Goal: Obtain resource: Download file/media

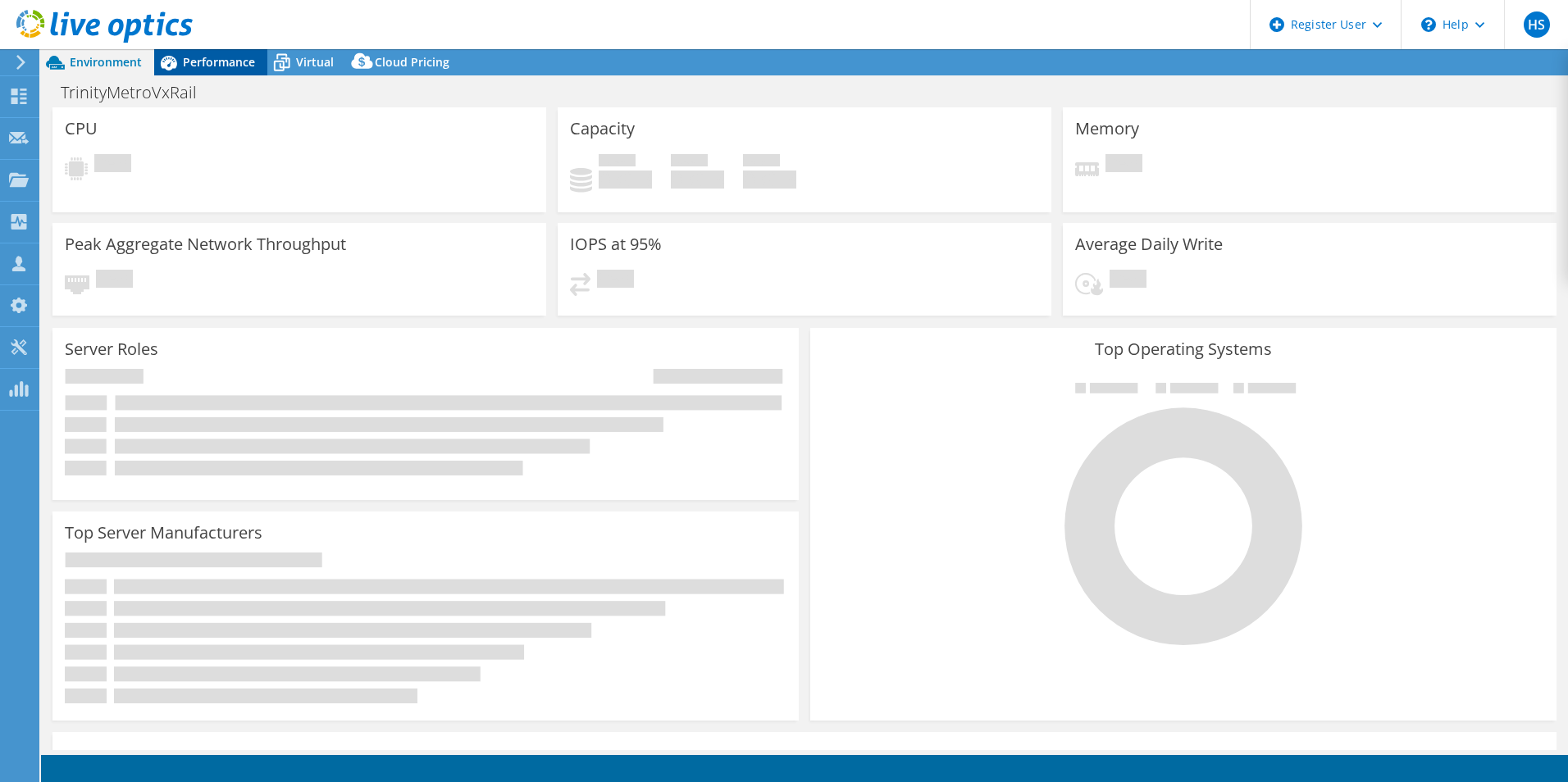
click at [206, 71] on div "Performance" at bounding box center [211, 62] width 114 height 26
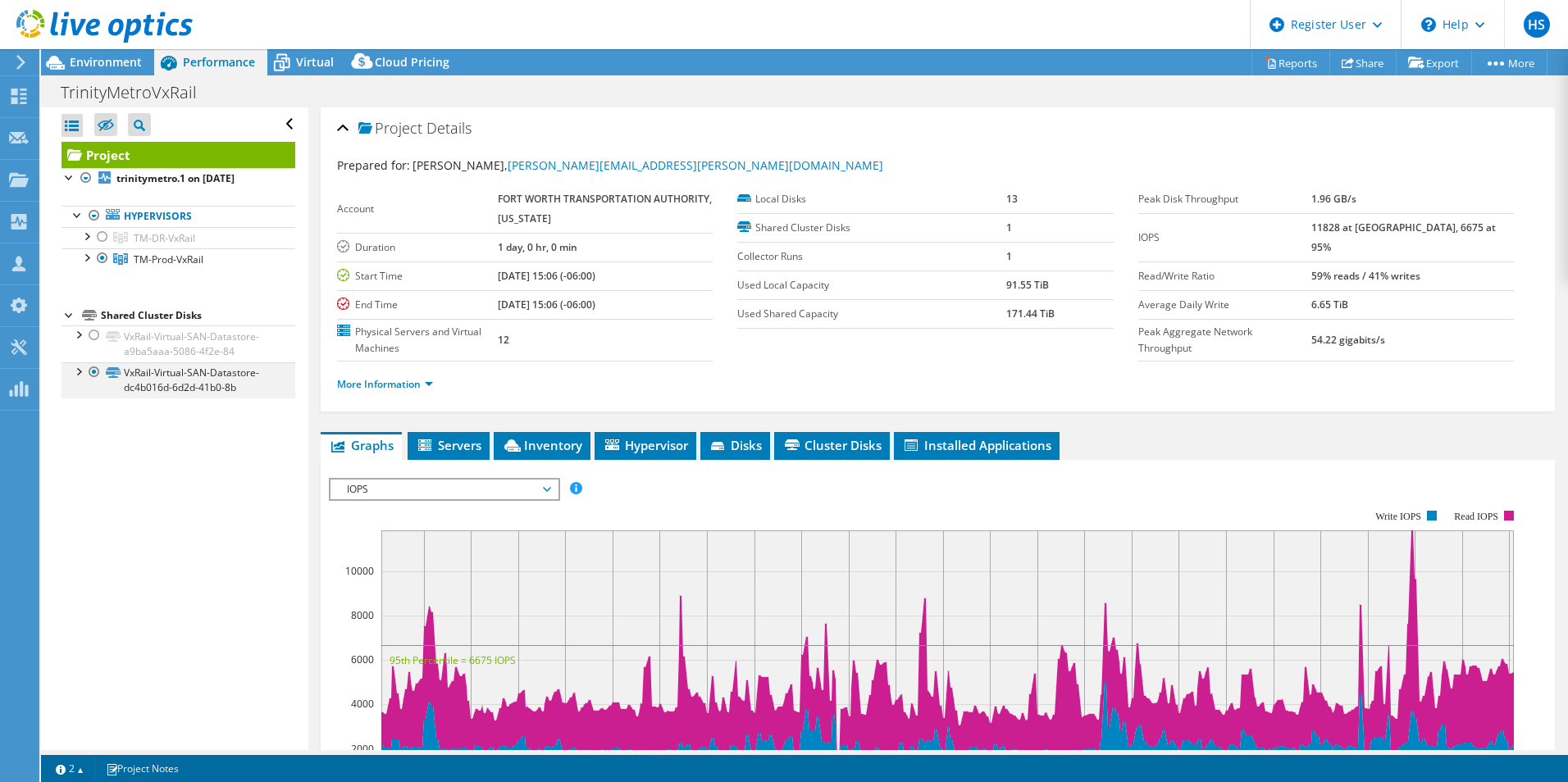
click at [83, 373] on div at bounding box center [77, 370] width 16 height 16
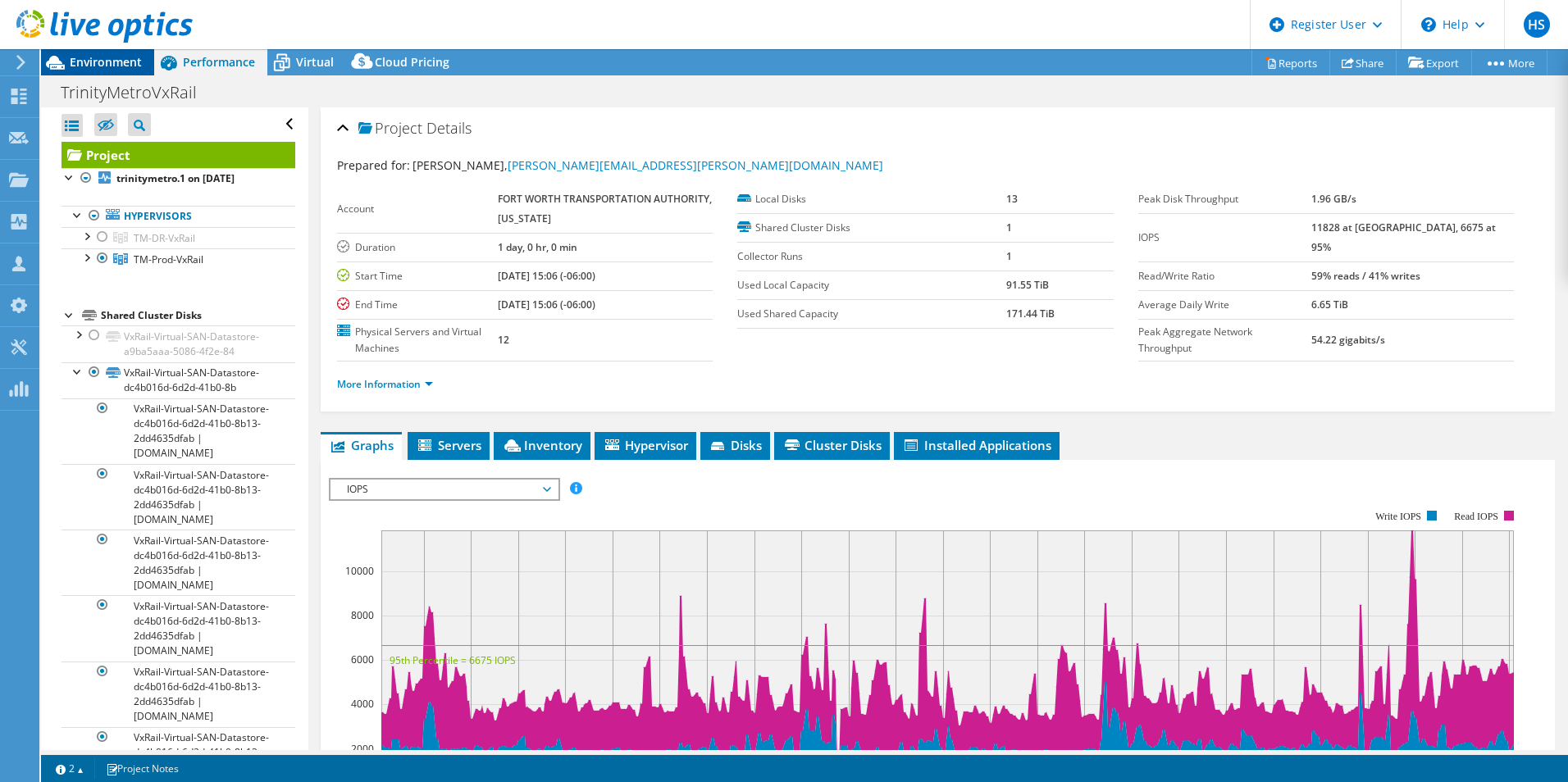
click at [123, 71] on div "Environment" at bounding box center [98, 62] width 114 height 26
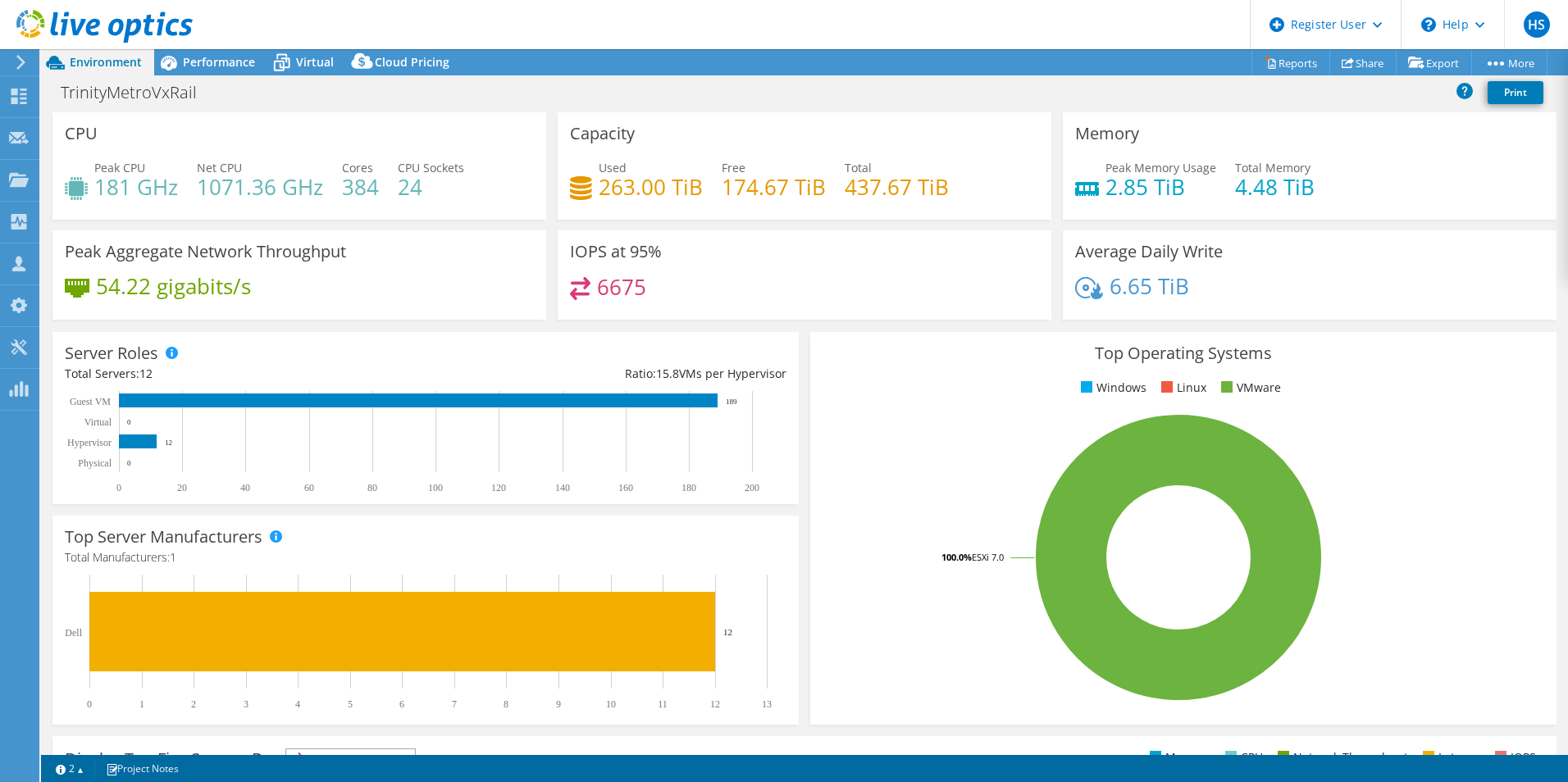
drag, startPoint x: 324, startPoint y: 71, endPoint x: 410, endPoint y: 95, distance: 89.3
click at [324, 71] on div "Virtual" at bounding box center [306, 62] width 78 height 26
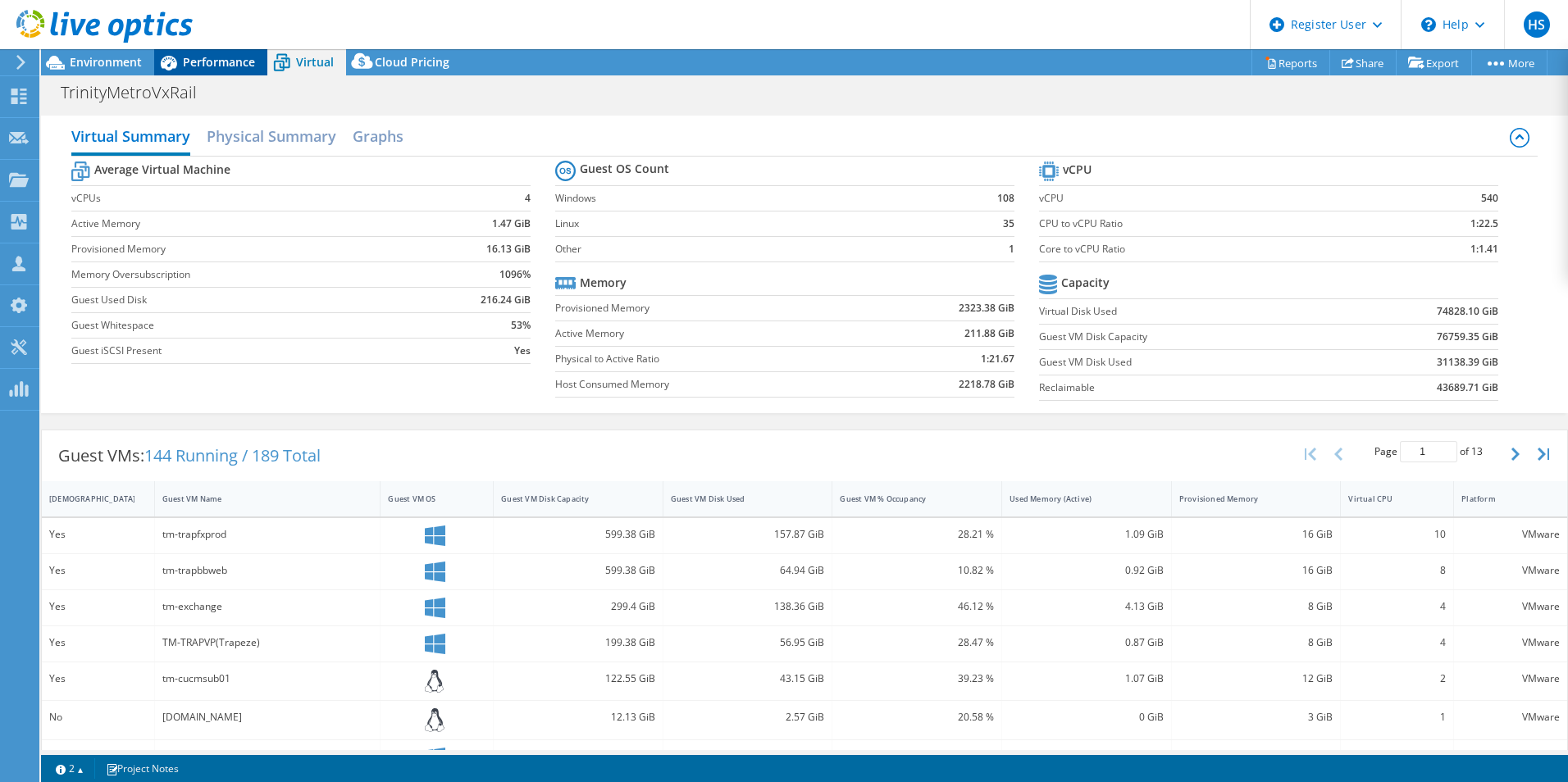
click at [231, 64] on span "Performance" at bounding box center [219, 62] width 72 height 15
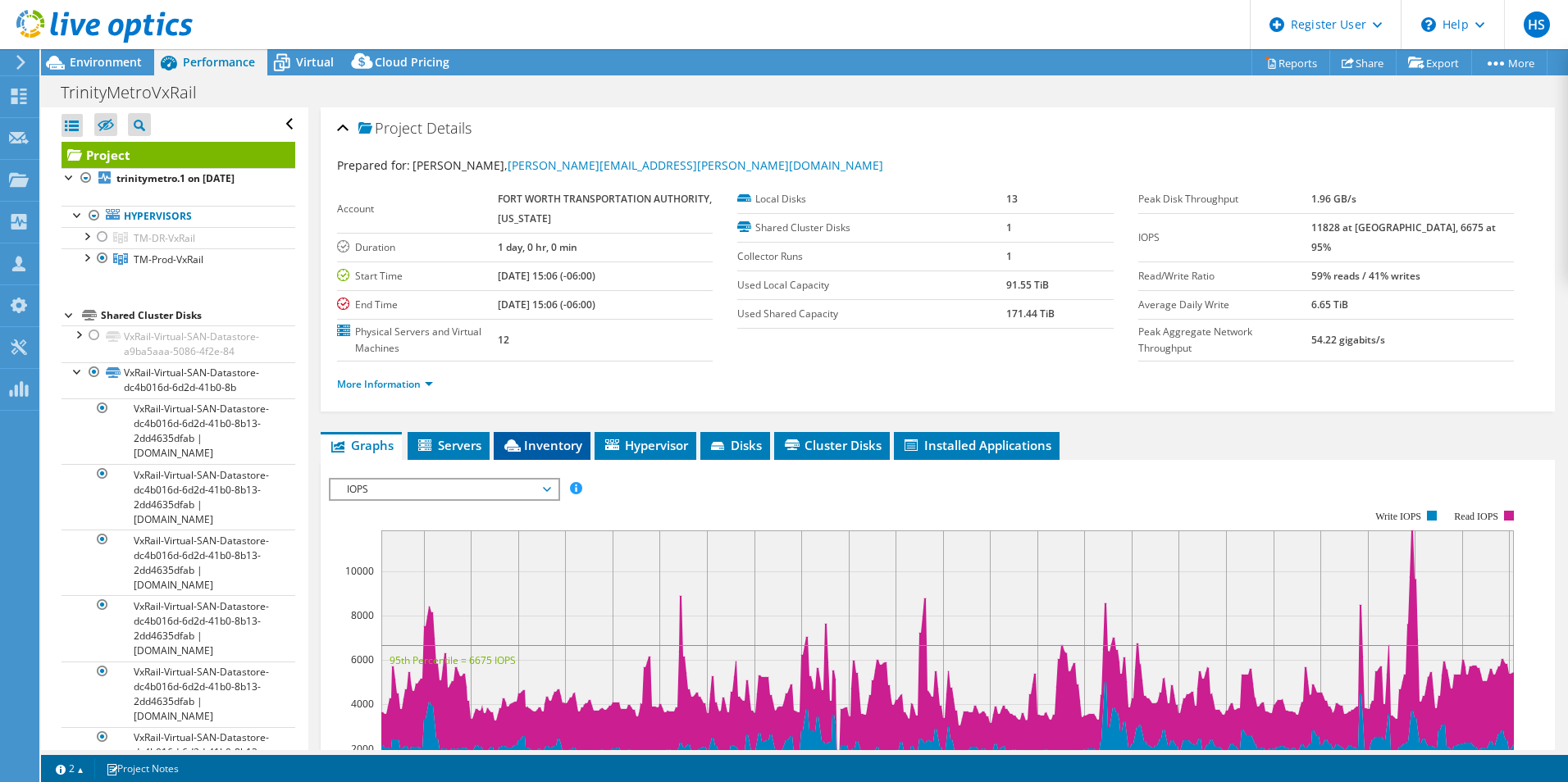
click at [547, 455] on li "Inventory" at bounding box center [542, 446] width 96 height 28
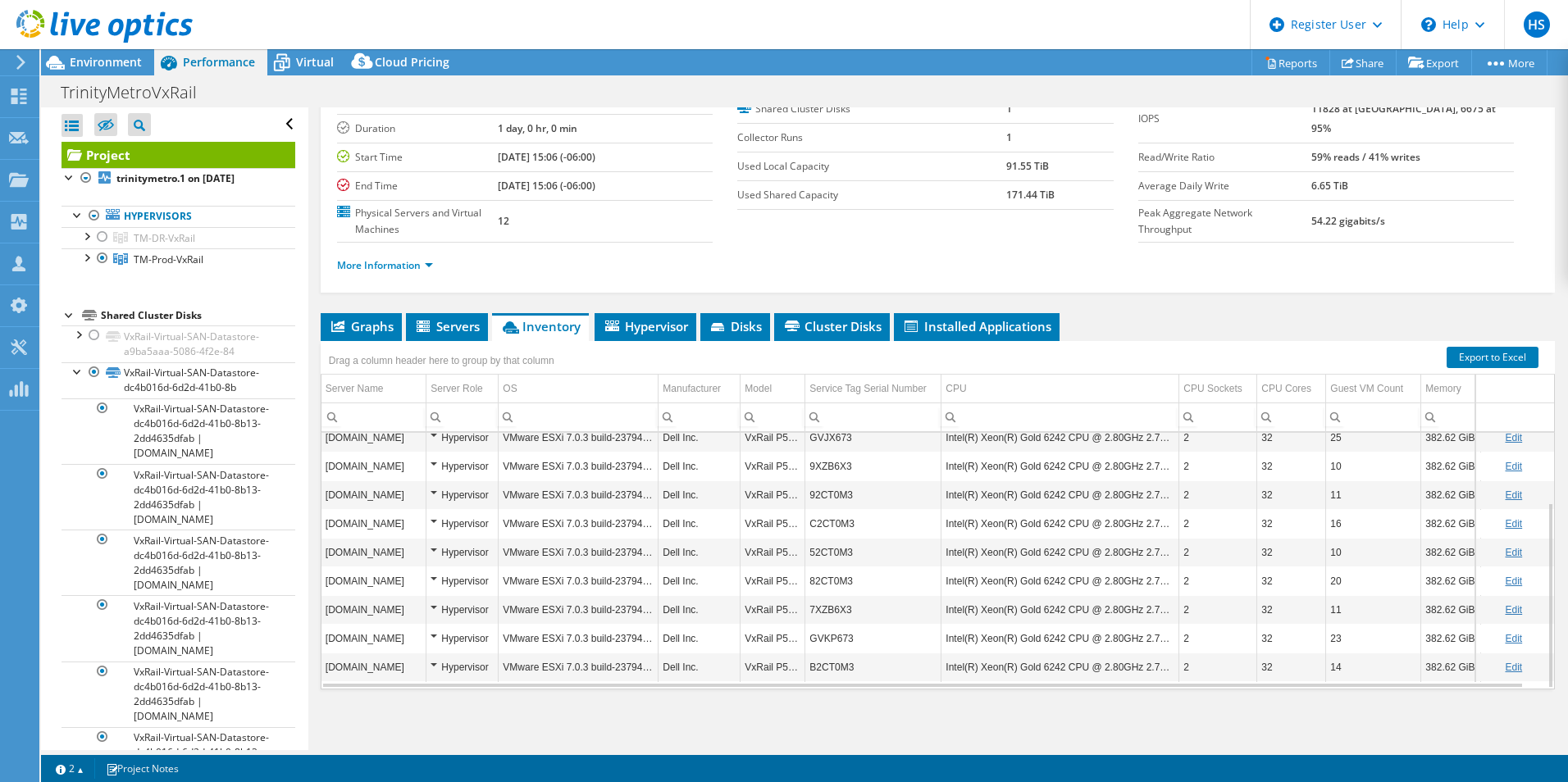
scroll to position [120, 0]
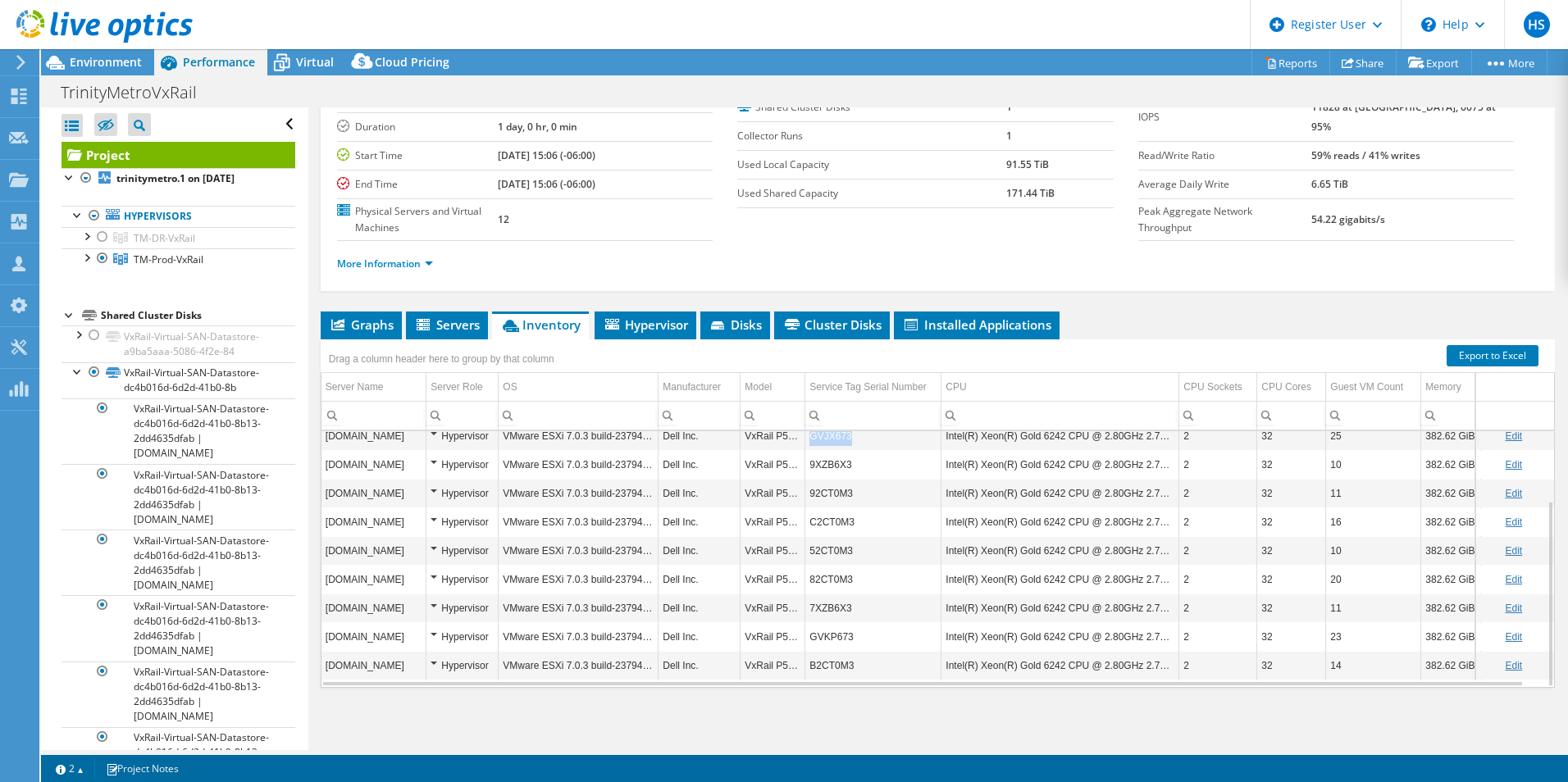
drag, startPoint x: 850, startPoint y: 442, endPoint x: 812, endPoint y: 441, distance: 38.0
click at [812, 441] on td "GVJX673" at bounding box center [874, 435] width 136 height 28
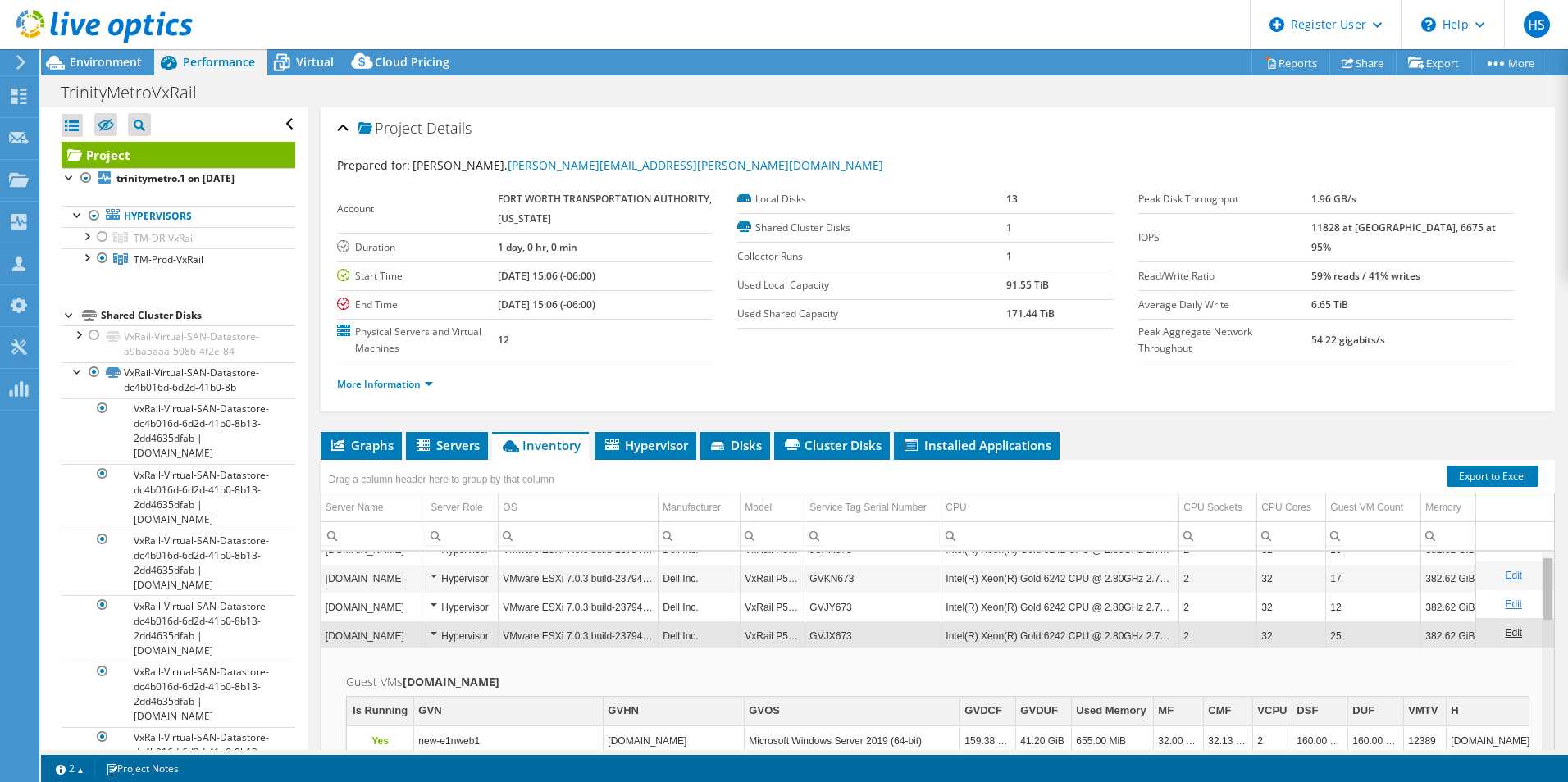
scroll to position [20, 0]
drag, startPoint x: 1540, startPoint y: 588, endPoint x: 1535, endPoint y: 601, distance: 13.9
click at [1535, 601] on body "HS Dell User Harsh Shukla Harsh.Shukla2@Dell.com Dell My Profile Log Out \n Hel…" at bounding box center [784, 391] width 1568 height 782
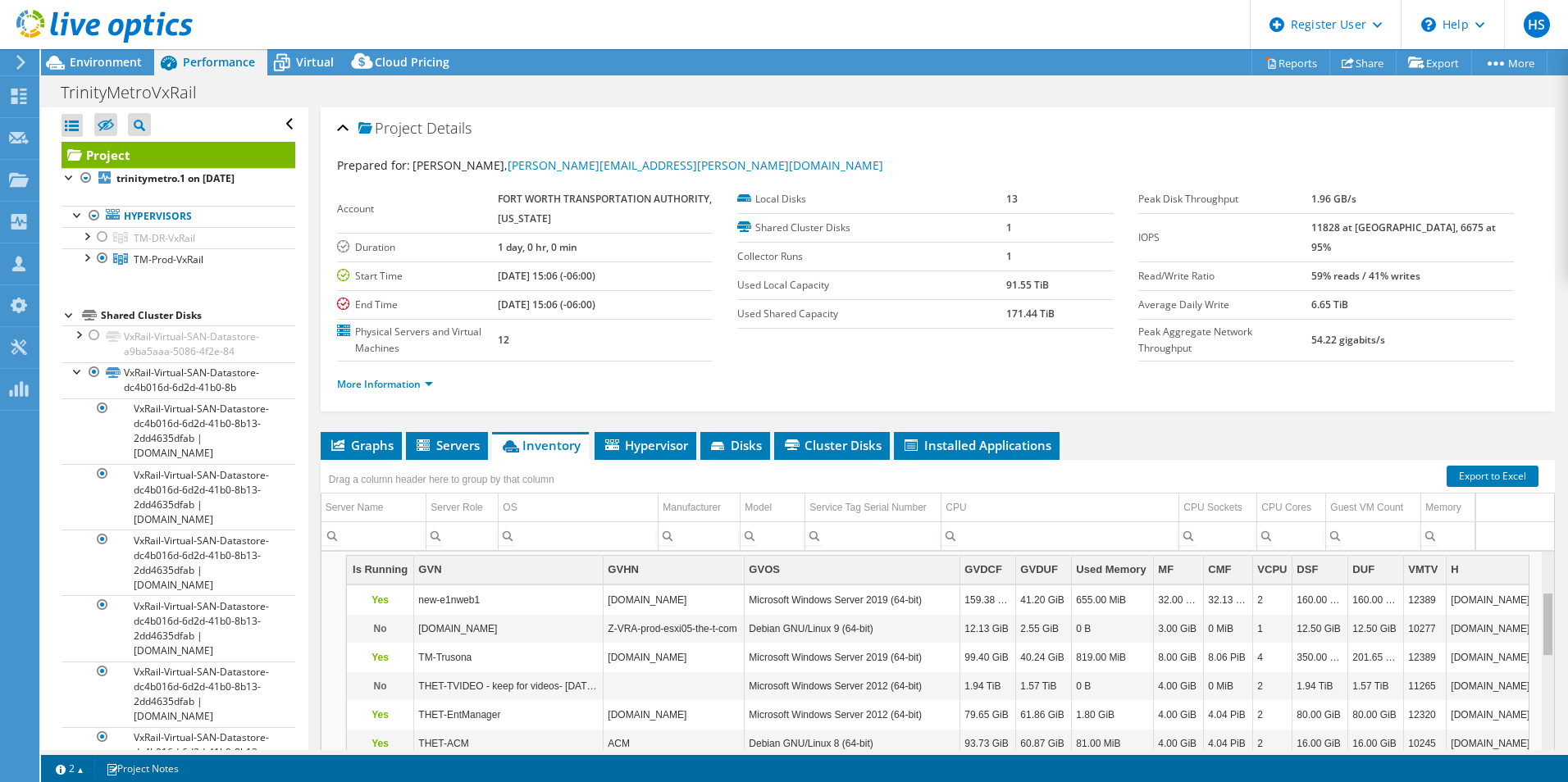
scroll to position [0, 0]
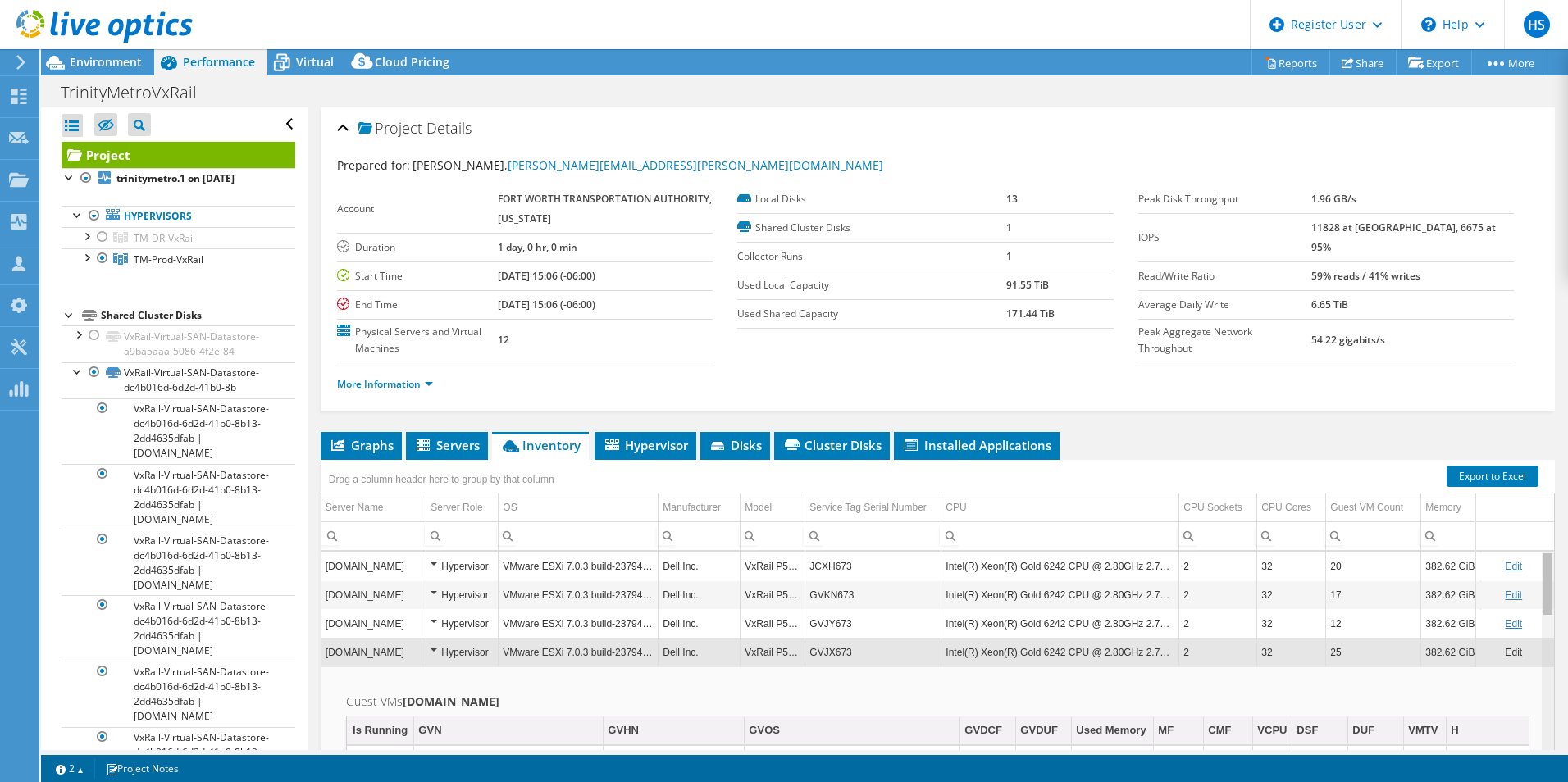
drag, startPoint x: 1535, startPoint y: 601, endPoint x: 1507, endPoint y: 567, distance: 44.0
click at [1507, 567] on body "HS Dell User Harsh Shukla Harsh.Shukla2@Dell.com Dell My Profile Log Out \n Hel…" at bounding box center [784, 391] width 1568 height 782
click at [652, 444] on span "Hypervisor" at bounding box center [645, 445] width 85 height 16
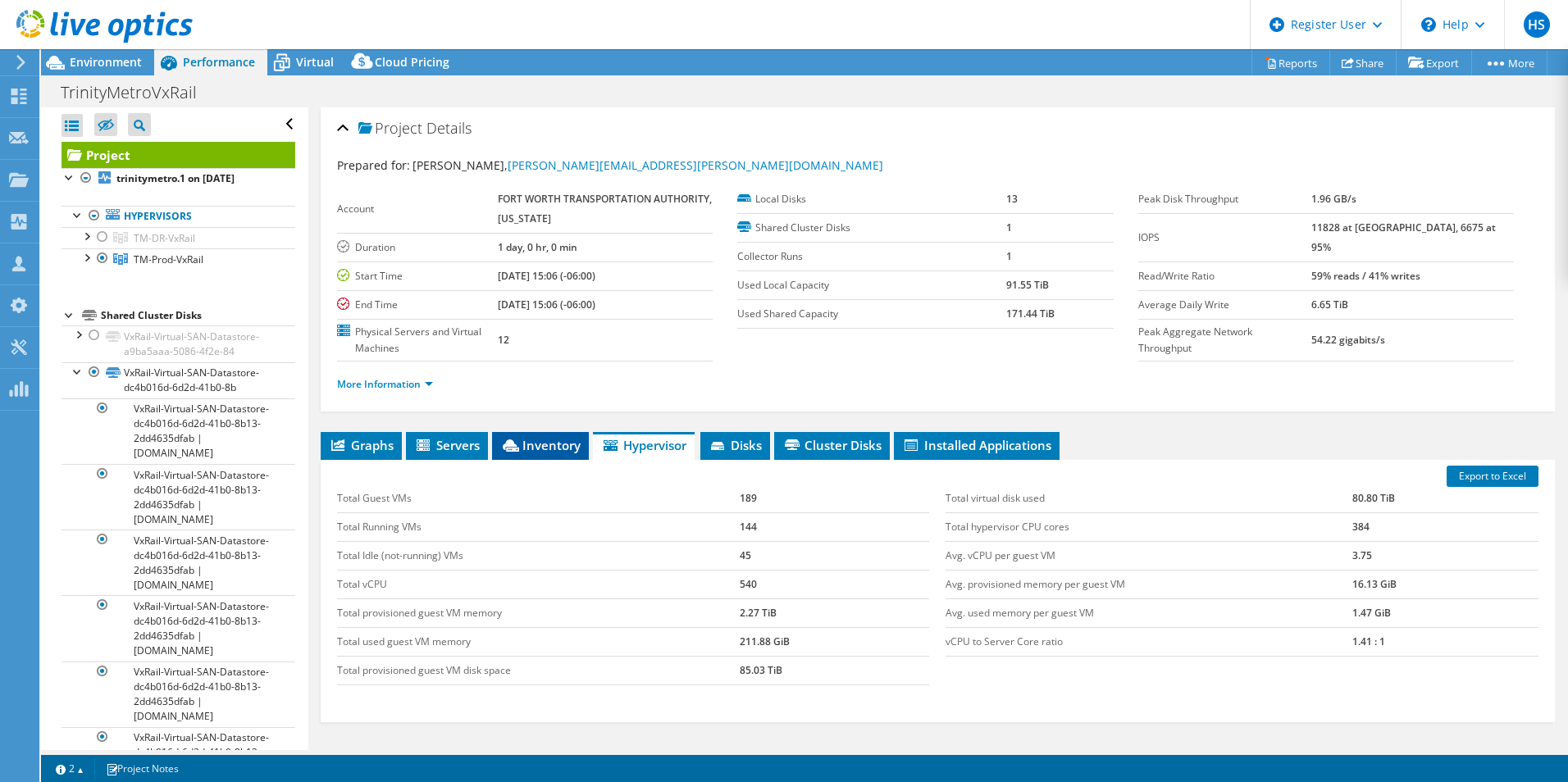
click at [545, 444] on span "Inventory" at bounding box center [540, 445] width 80 height 16
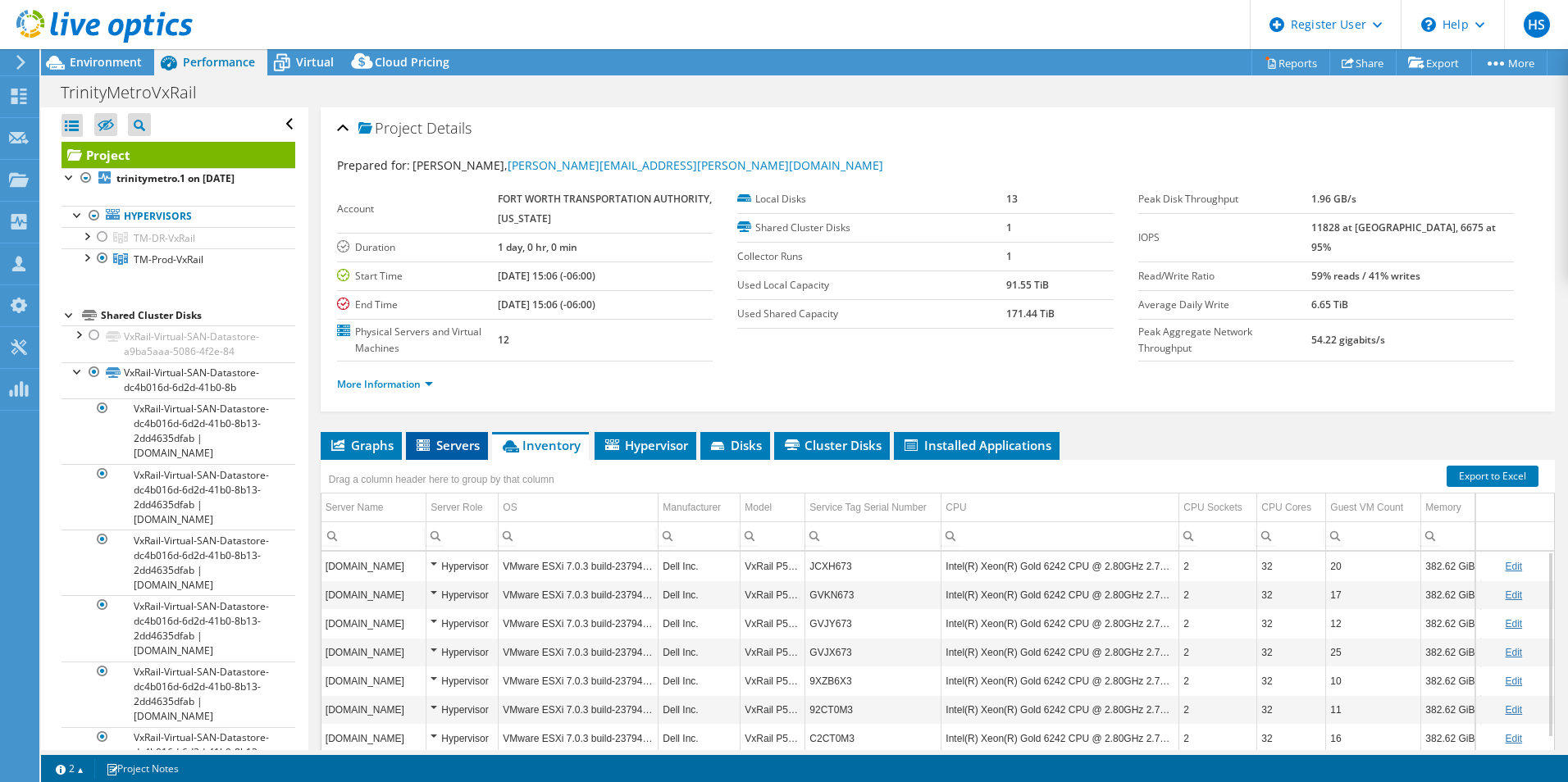
click at [451, 453] on li "Servers" at bounding box center [447, 446] width 82 height 28
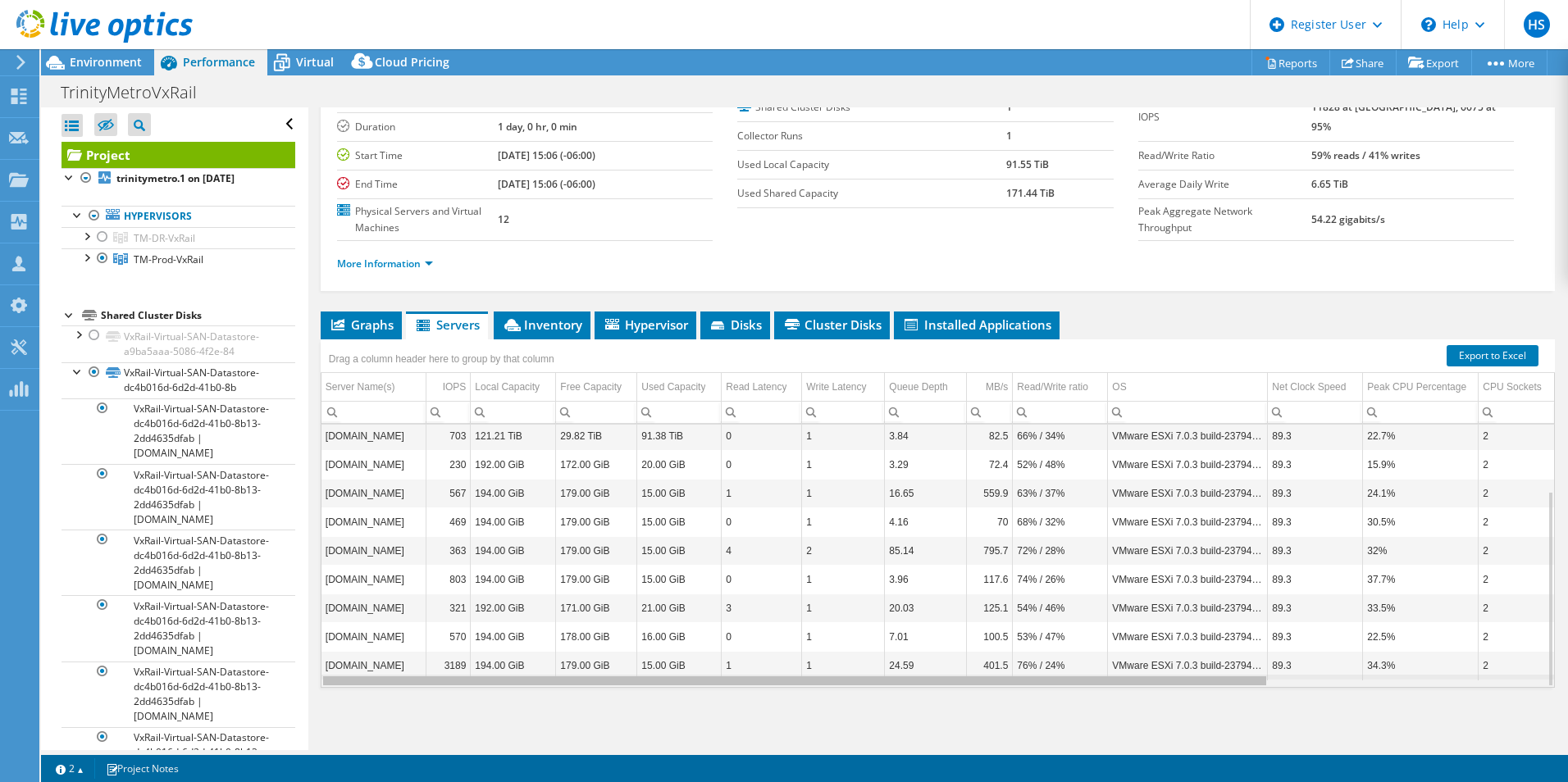
drag, startPoint x: 800, startPoint y: 684, endPoint x: 799, endPoint y: 701, distance: 17.0
click at [799, 701] on body "HS Dell User Harsh Shukla Harsh.Shukla2@Dell.com Dell My Profile Log Out \n Hel…" at bounding box center [784, 391] width 1568 height 782
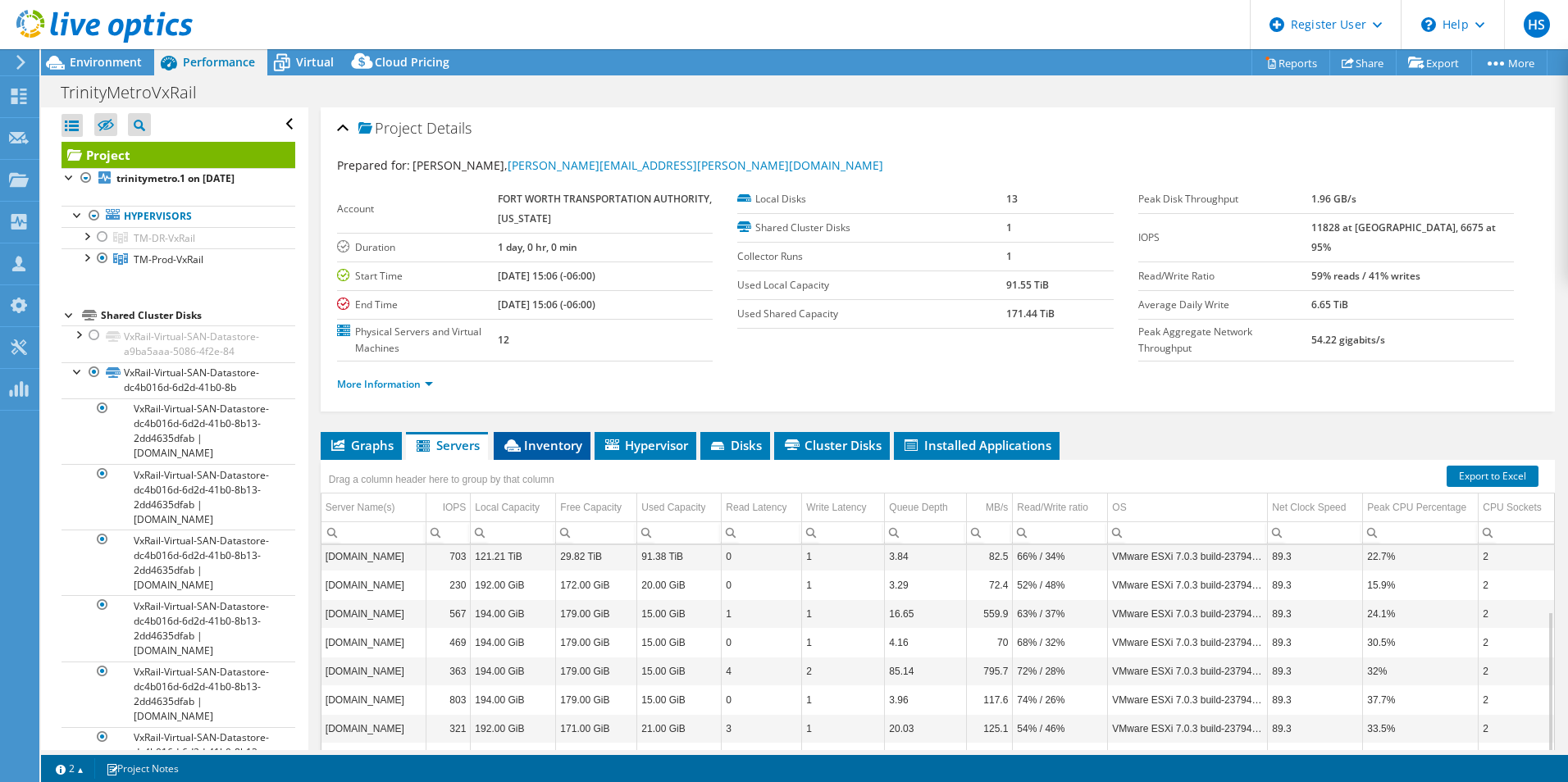
drag, startPoint x: 543, startPoint y: 441, endPoint x: 572, endPoint y: 452, distance: 31.0
click at [543, 441] on span "Inventory" at bounding box center [541, 445] width 80 height 16
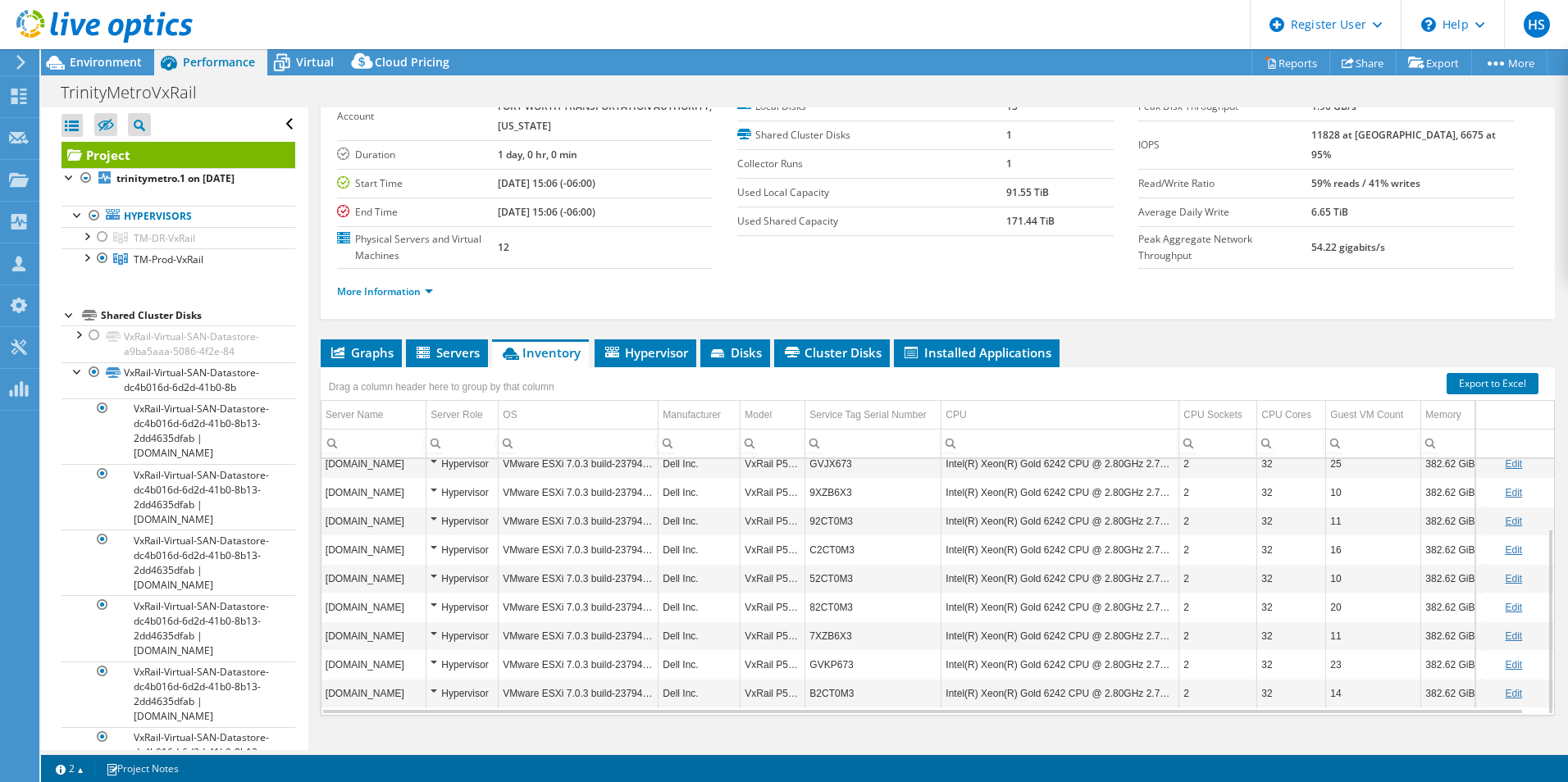
scroll to position [120, 0]
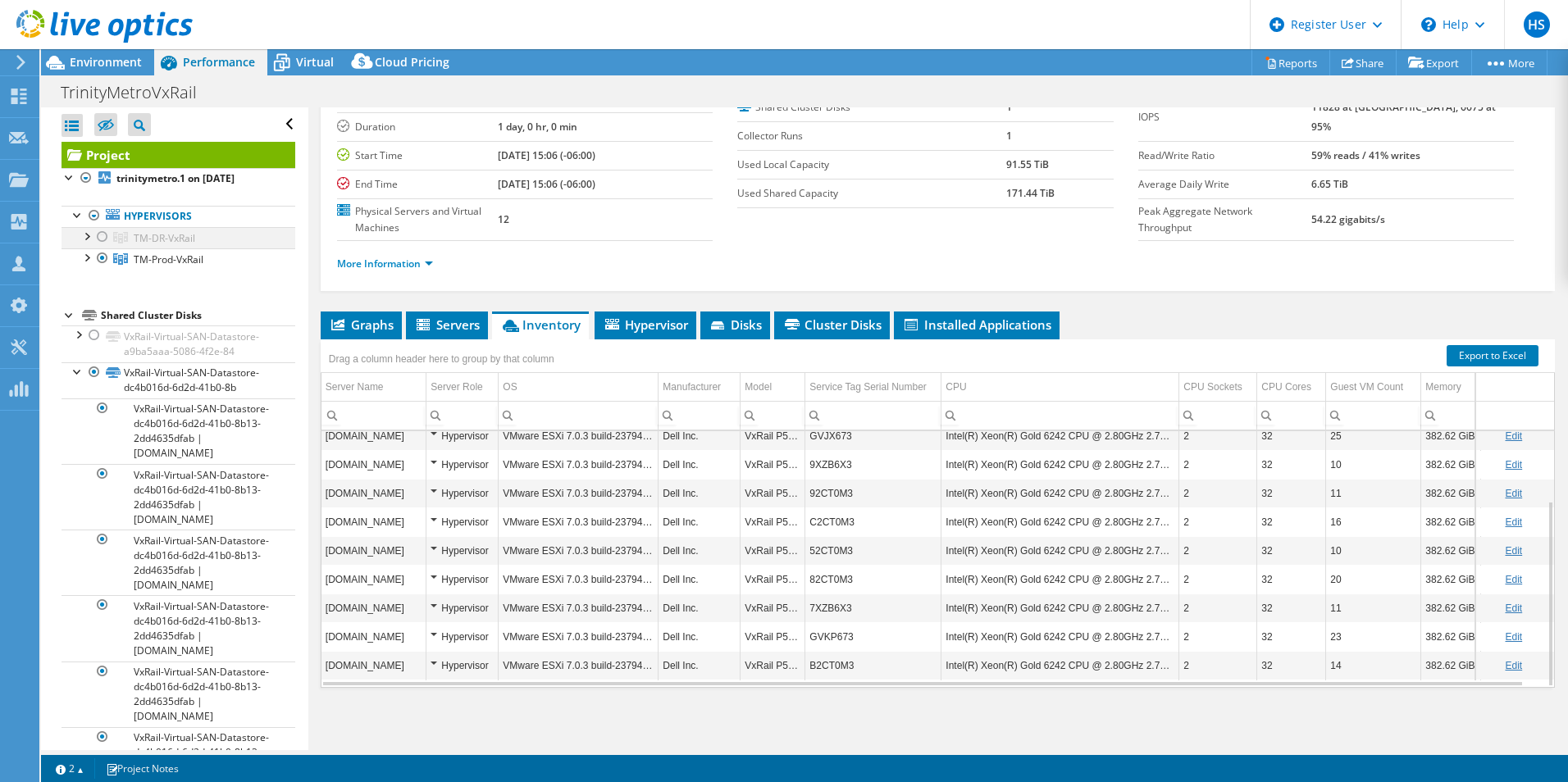
click at [101, 237] on div at bounding box center [102, 237] width 16 height 20
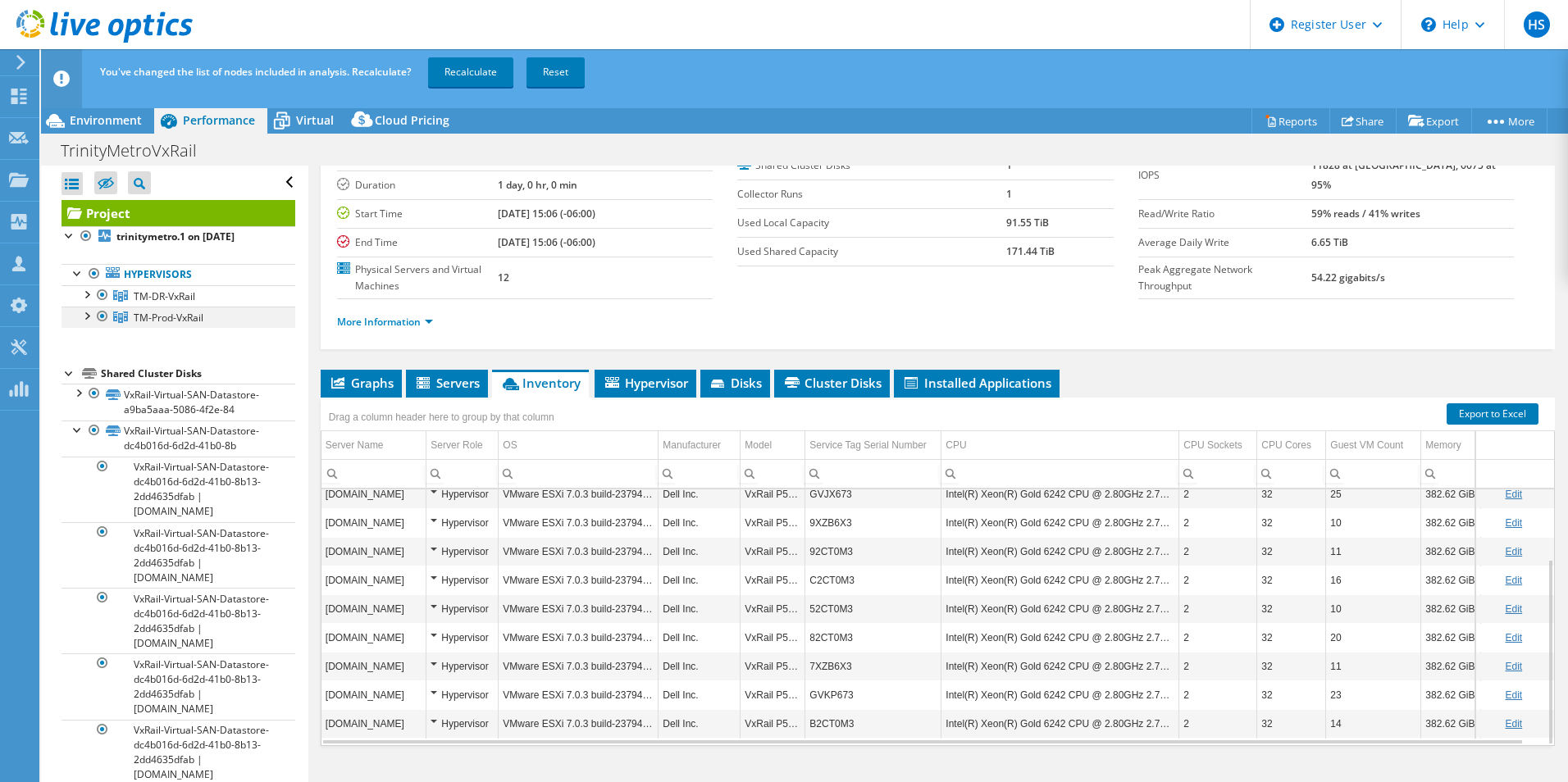
click at [102, 315] on div at bounding box center [102, 316] width 16 height 20
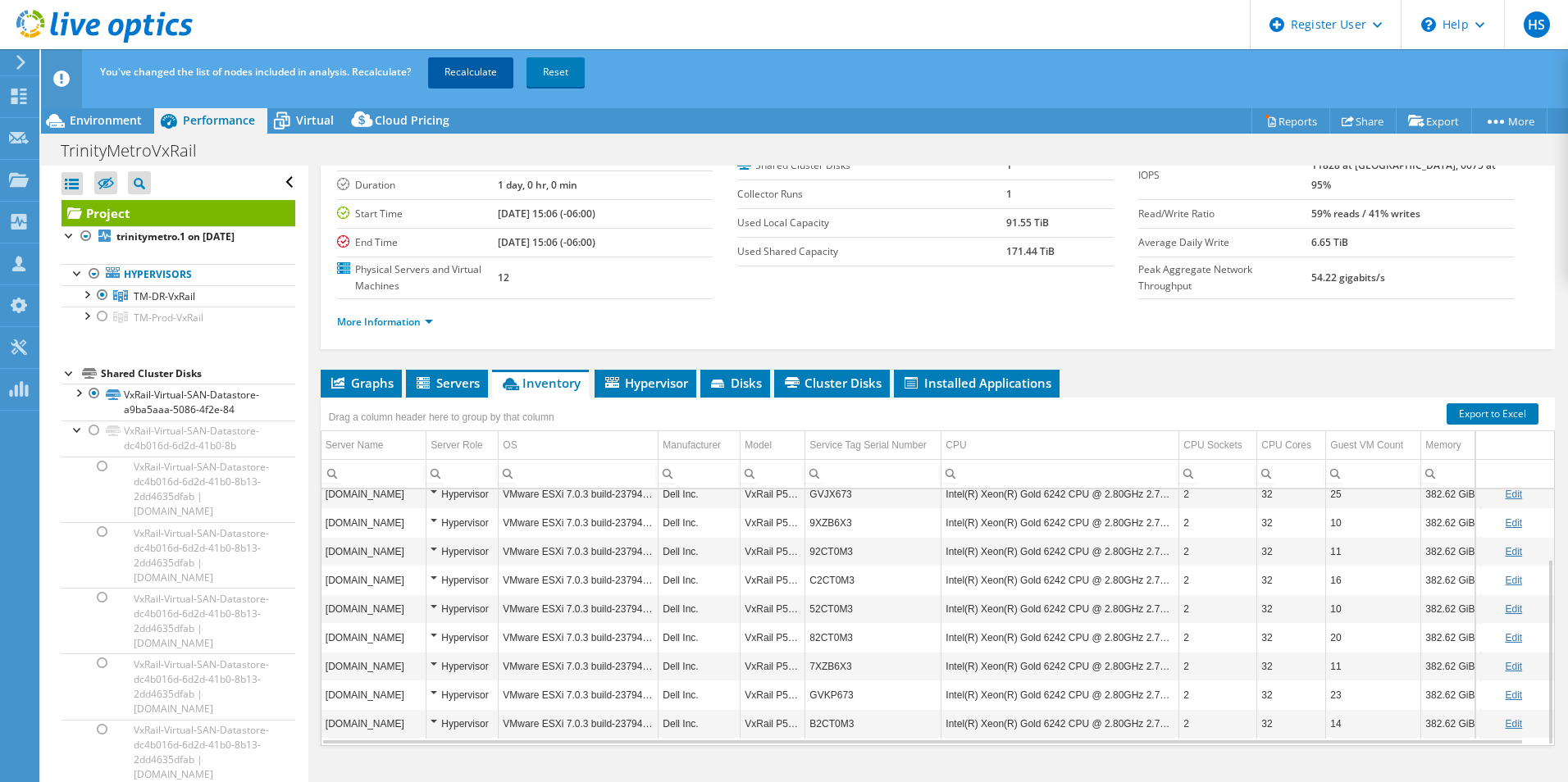
click at [472, 60] on link "Recalculate" at bounding box center [470, 72] width 85 height 29
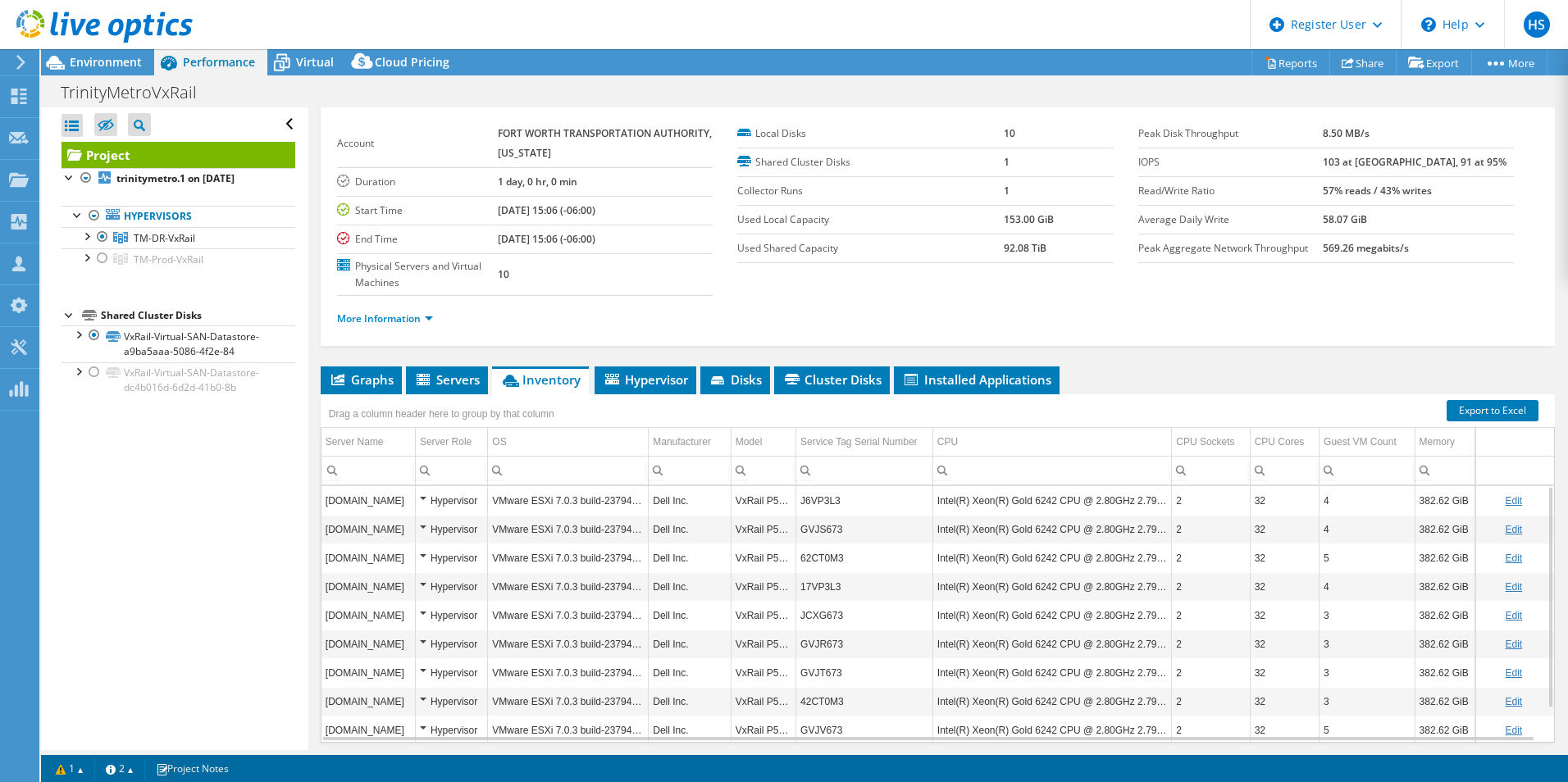
scroll to position [39, 0]
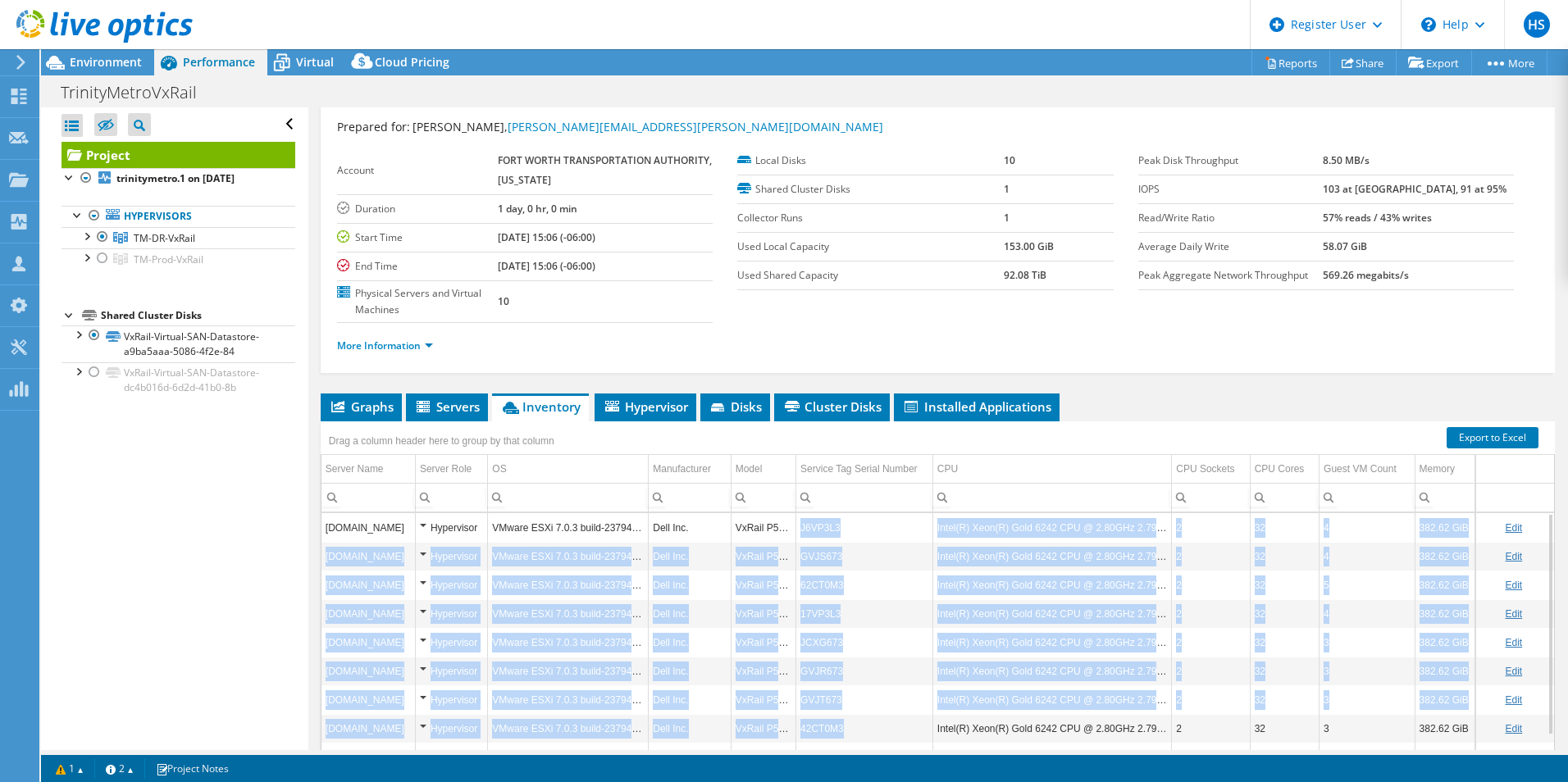
drag, startPoint x: 794, startPoint y: 520, endPoint x: 869, endPoint y: 715, distance: 208.9
click at [869, 715] on tbody "dr-esxi06.the-t.com Hypervisor VMware ESXi 7.0.3 build-23794027 Dell Inc. VxRai…" at bounding box center [938, 657] width 1232 height 287
copy tbody "J6VP3L3 Intel(R) Xeon(R) Gold 6242 CPU @ 2.80GHz 2.79 GHz 2 32 4 382.62 GiB dr-…"
click at [1490, 440] on link "Export to Excel" at bounding box center [1492, 437] width 92 height 22
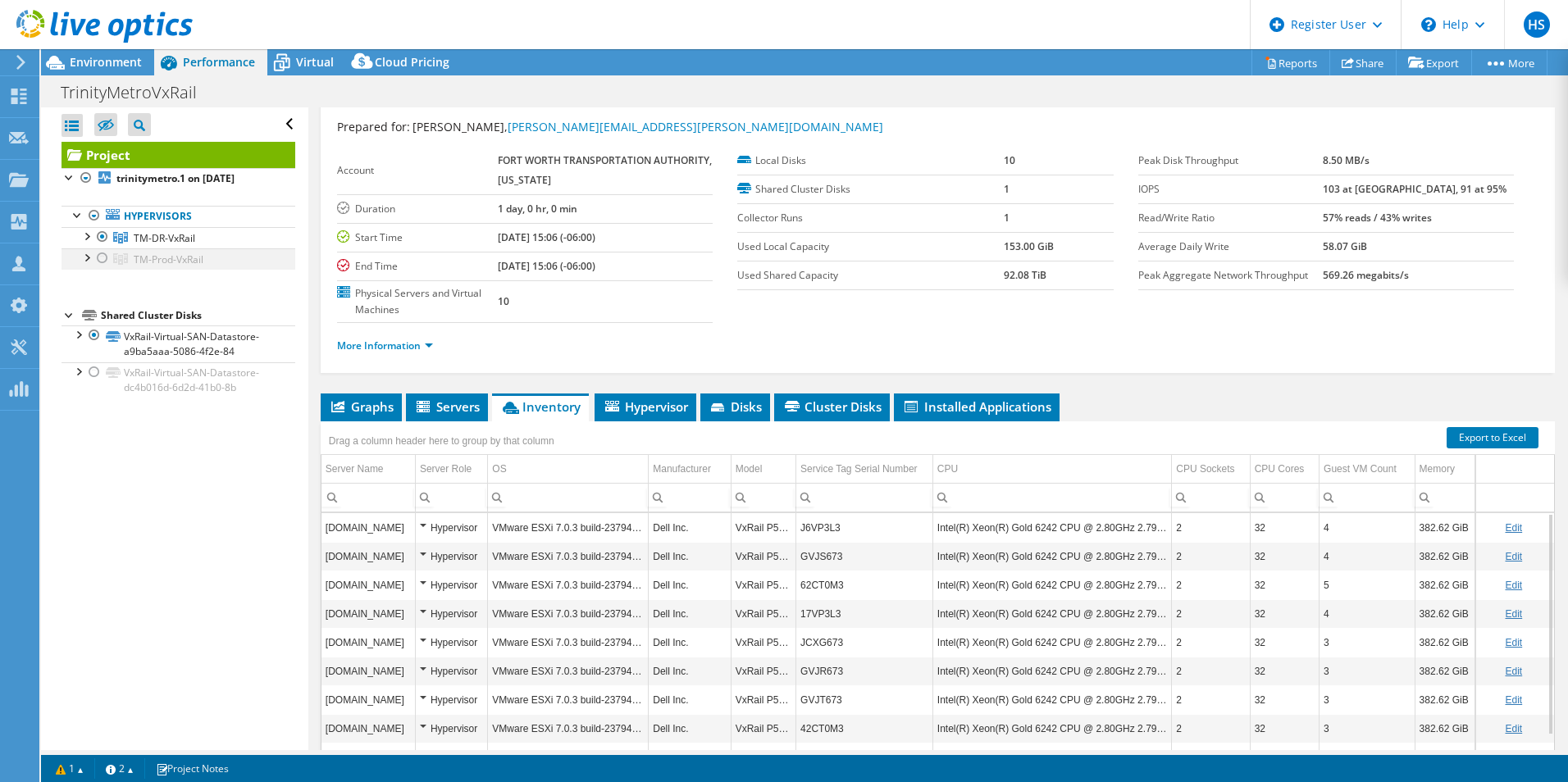
click at [105, 259] on div at bounding box center [102, 258] width 16 height 20
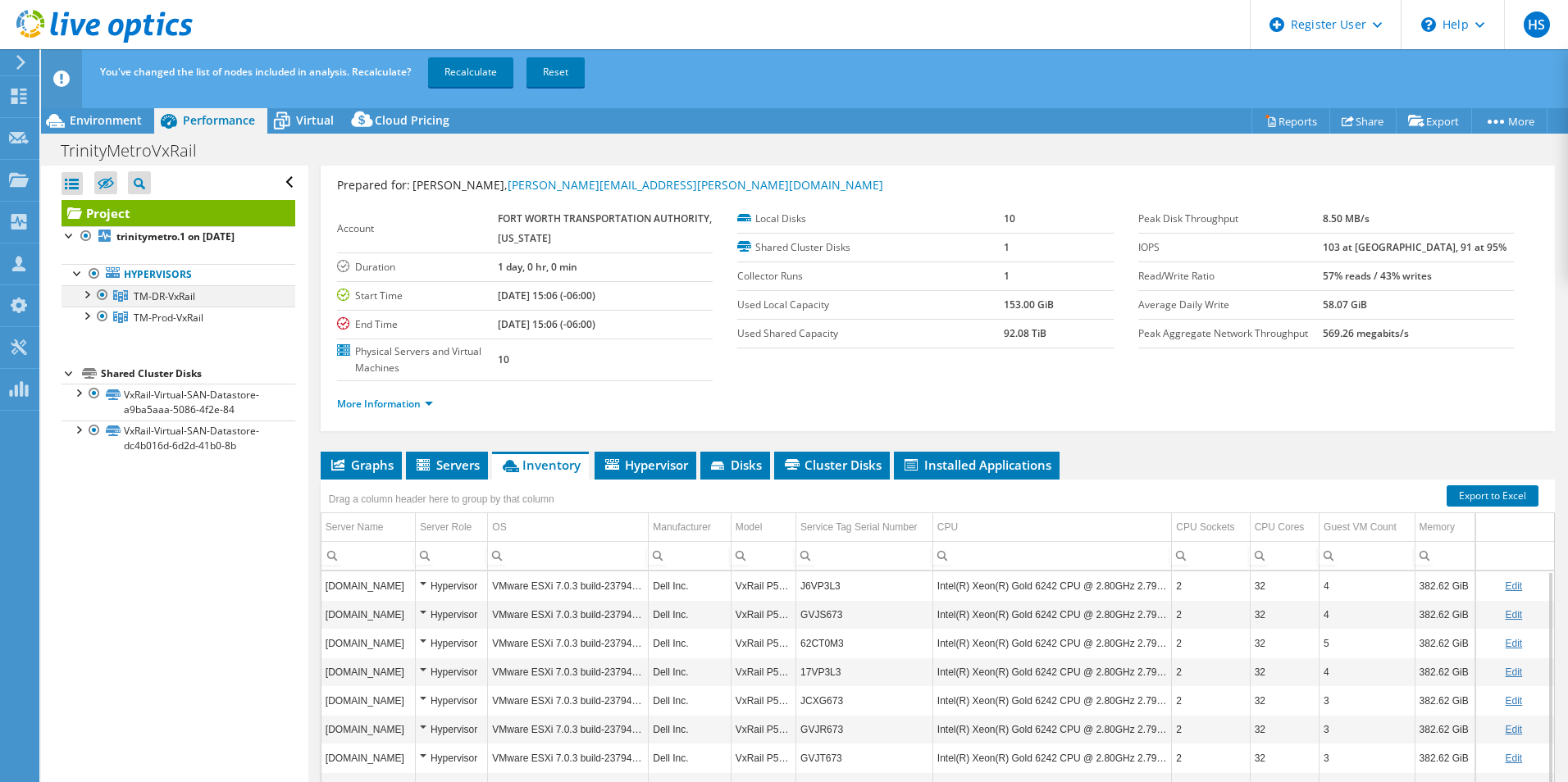
click at [99, 298] on div at bounding box center [102, 295] width 16 height 20
click at [466, 58] on link "Recalculate" at bounding box center [470, 72] width 85 height 29
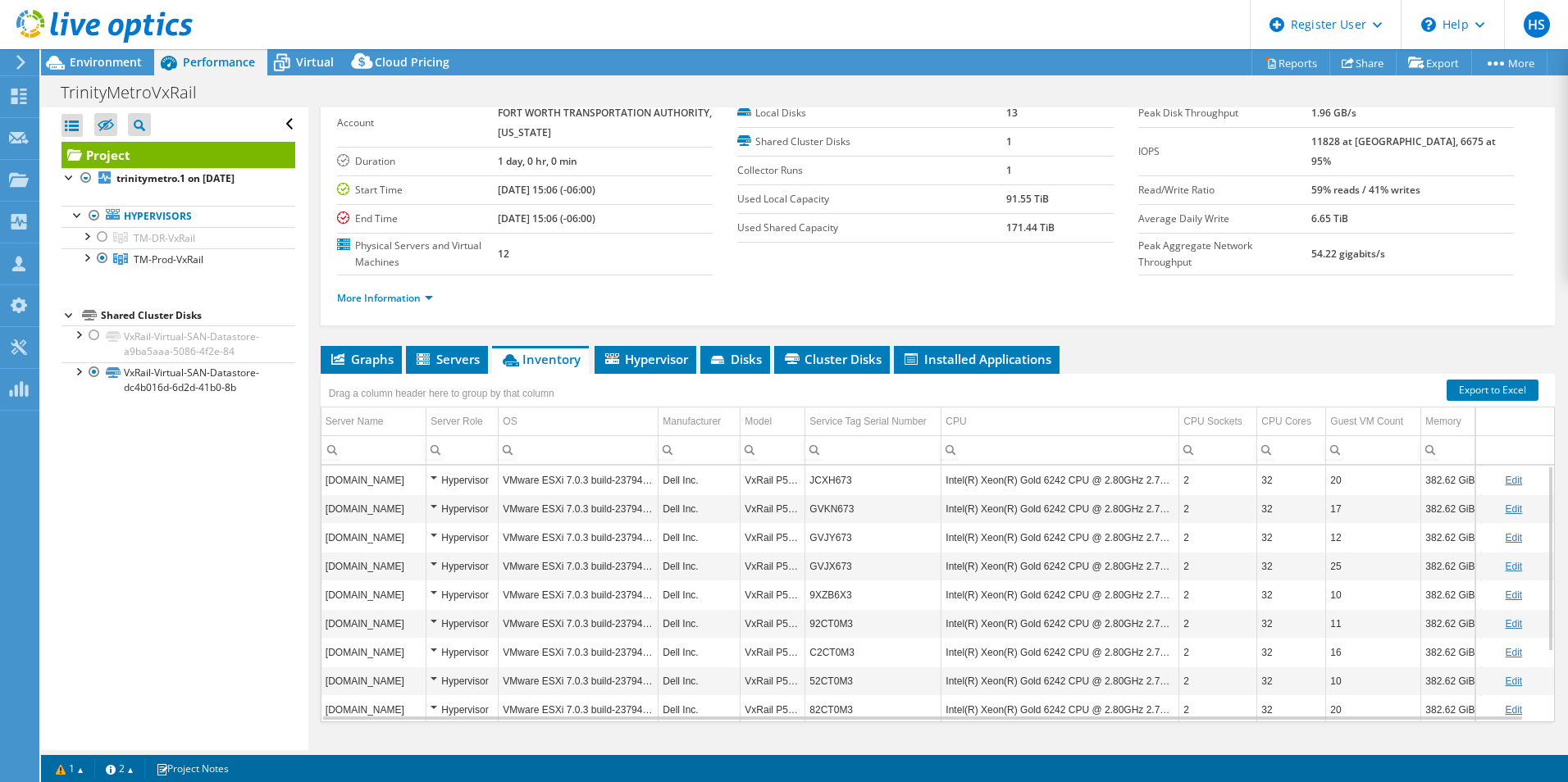
scroll to position [120, 0]
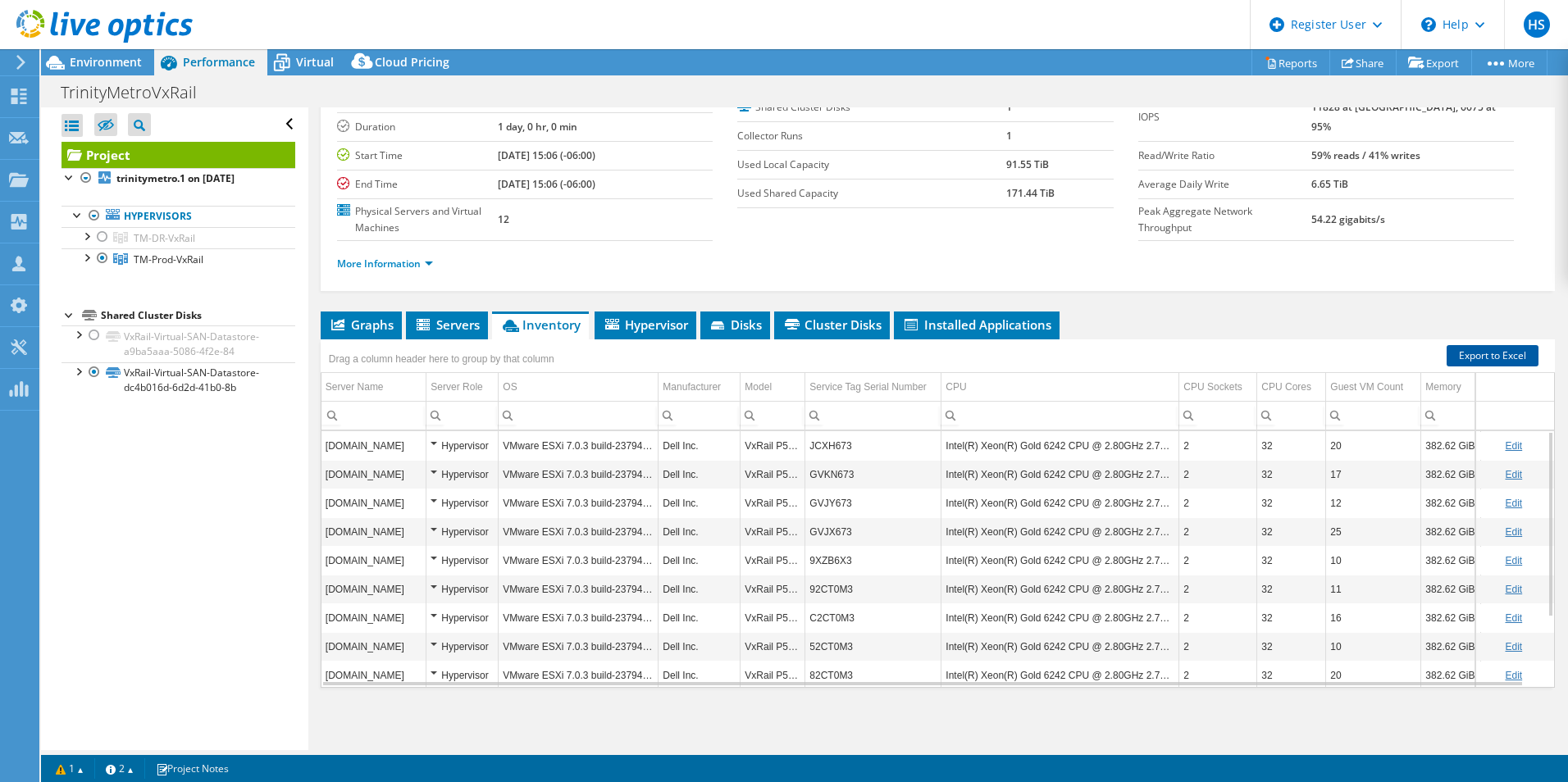
click at [1465, 359] on link "Export to Excel" at bounding box center [1492, 355] width 92 height 22
click at [1325, 291] on div "Project Details Prepared for: Shane Norman, Shane.Norman@ridetm.org Account FOR…" at bounding box center [937, 368] width 1259 height 763
click at [100, 237] on div at bounding box center [102, 237] width 16 height 20
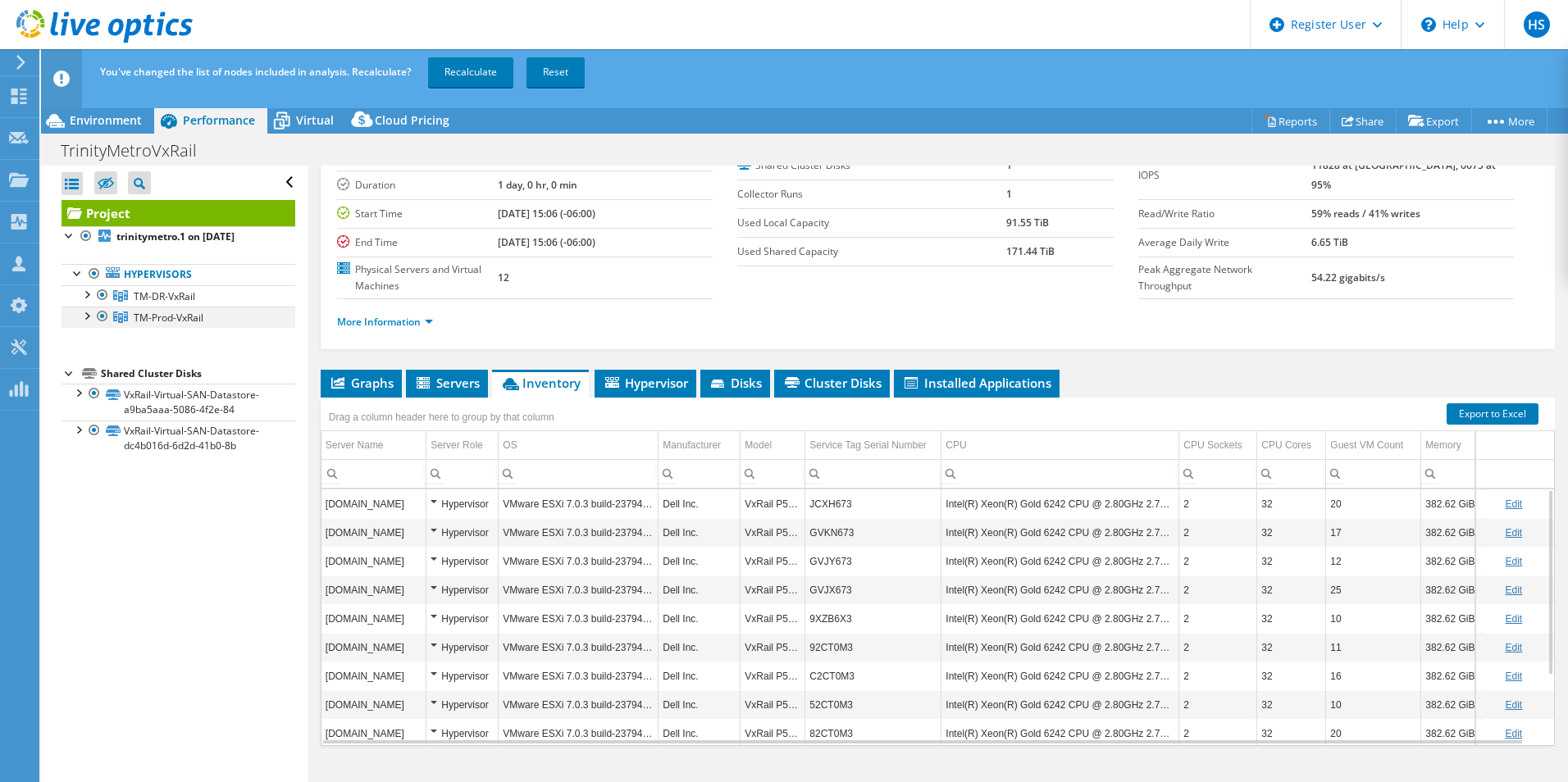
click at [101, 318] on div at bounding box center [102, 316] width 16 height 20
click at [460, 64] on link "Recalculate" at bounding box center [470, 72] width 85 height 29
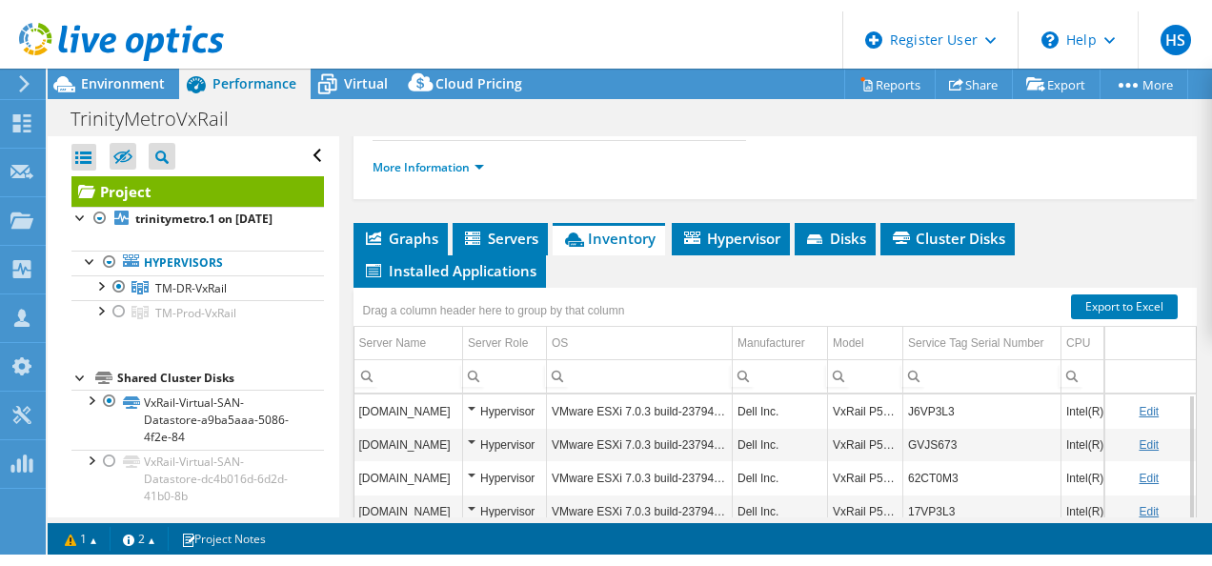
scroll to position [463, 0]
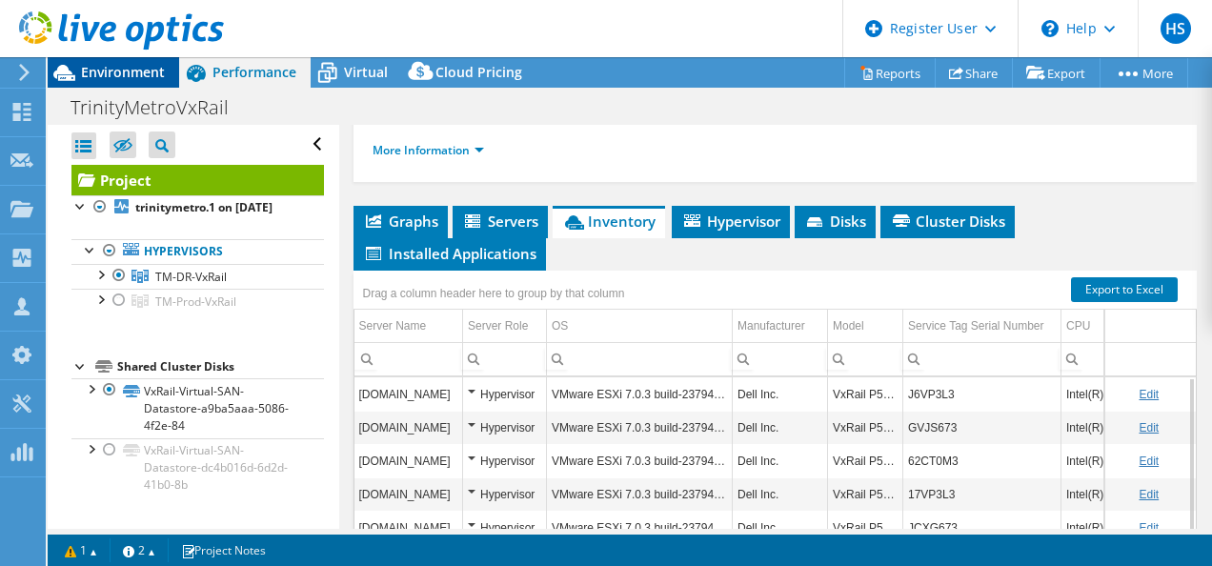
click at [155, 80] on span "Environment" at bounding box center [123, 72] width 84 height 18
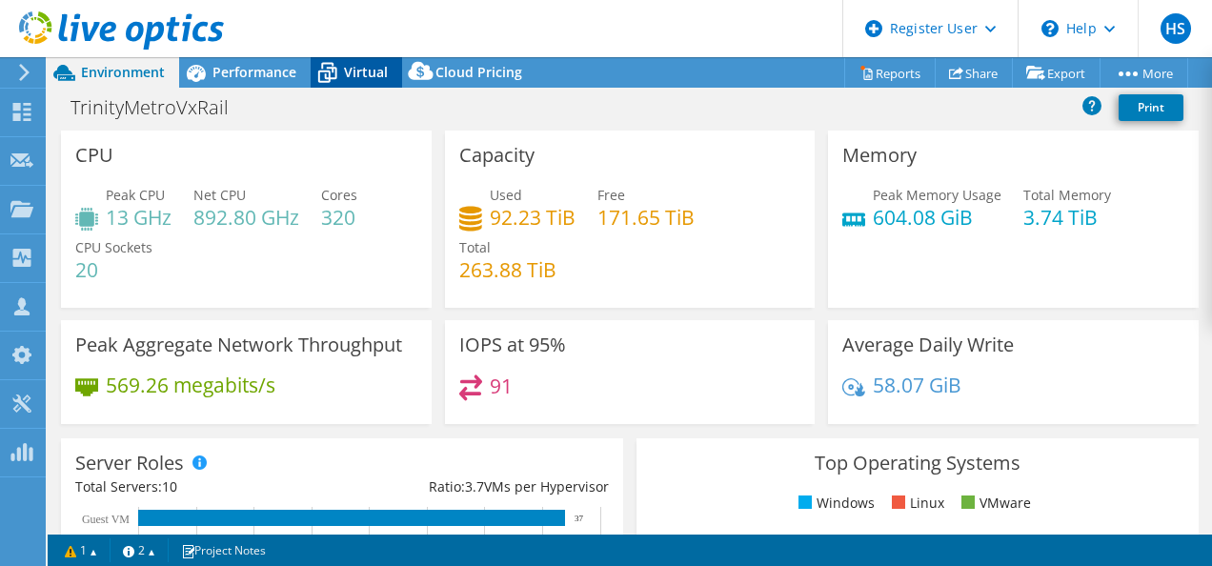
click at [346, 66] on span "Virtual" at bounding box center [366, 72] width 44 height 18
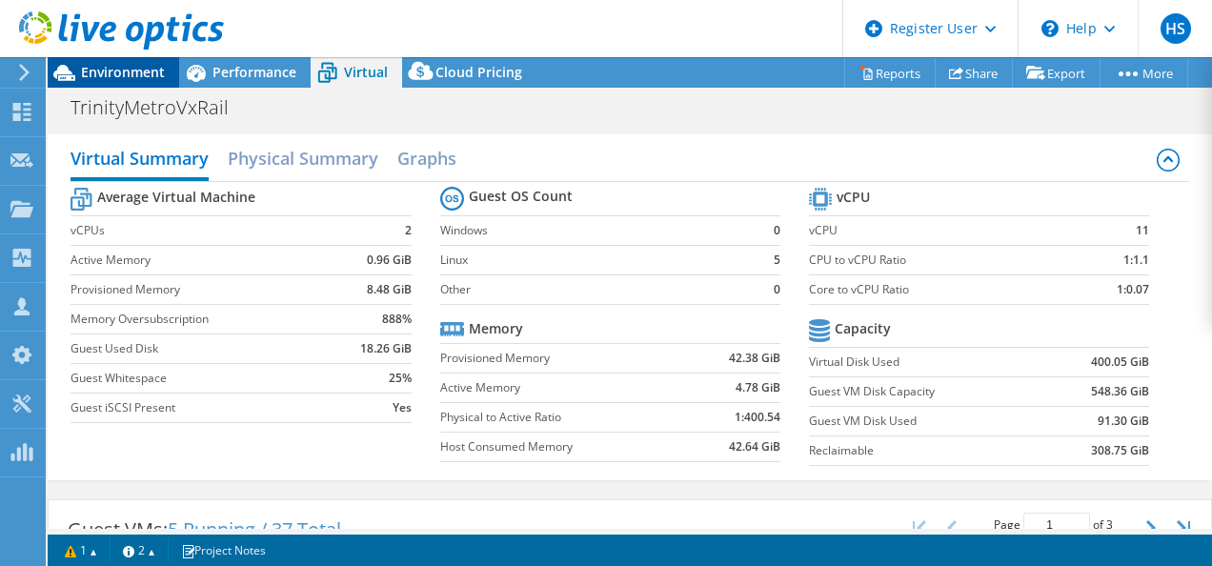
click at [120, 71] on span "Environment" at bounding box center [123, 72] width 84 height 18
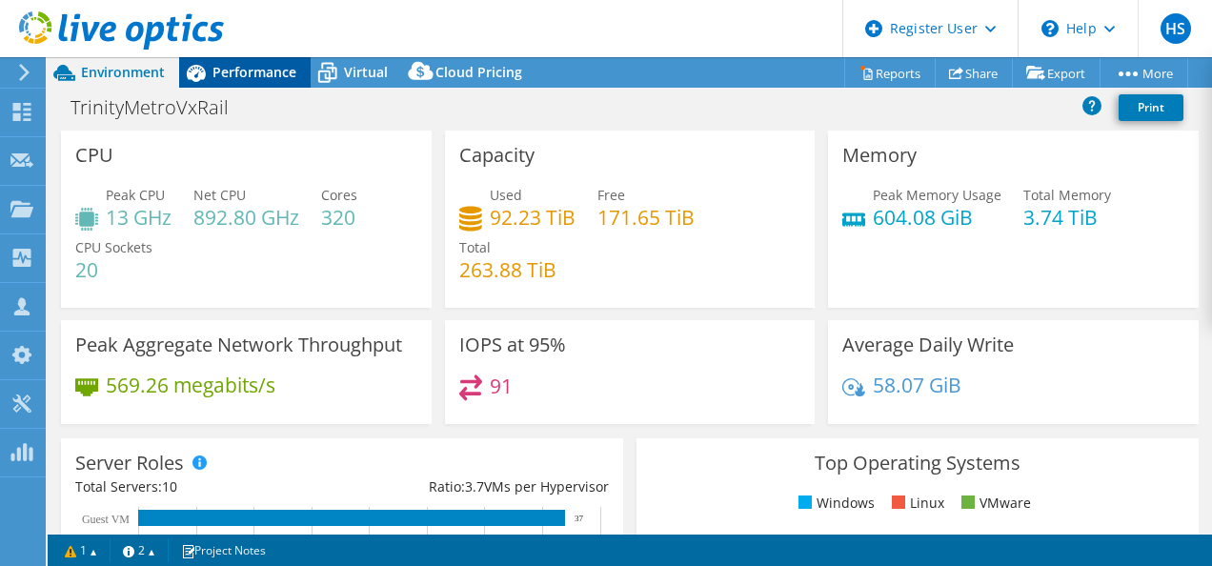
click at [287, 84] on div "Performance" at bounding box center [245, 72] width 132 height 30
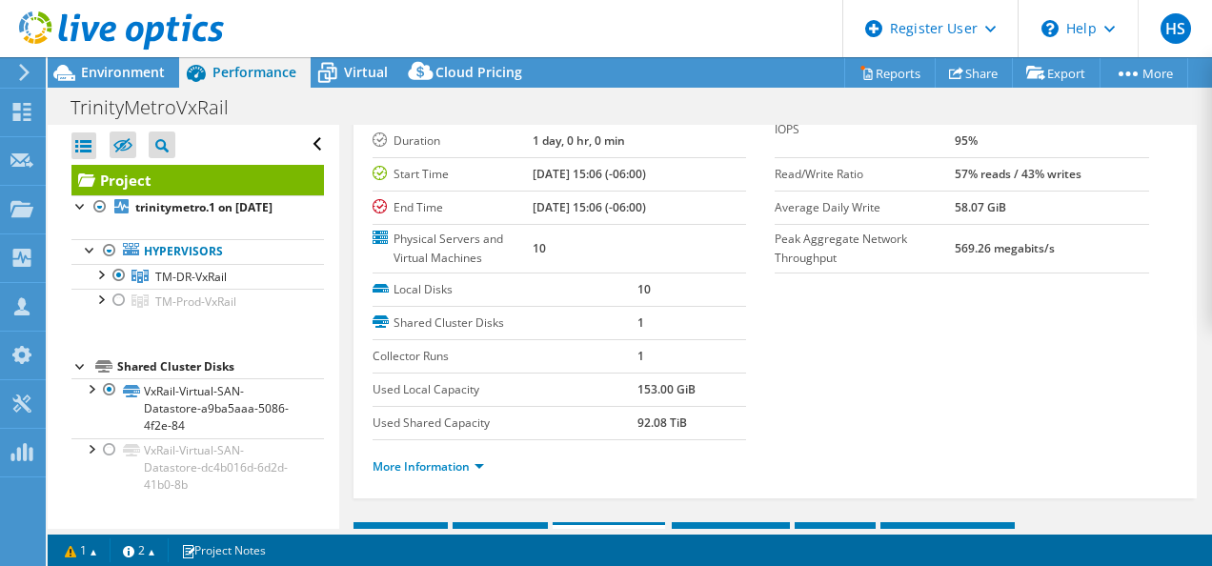
scroll to position [145, 0]
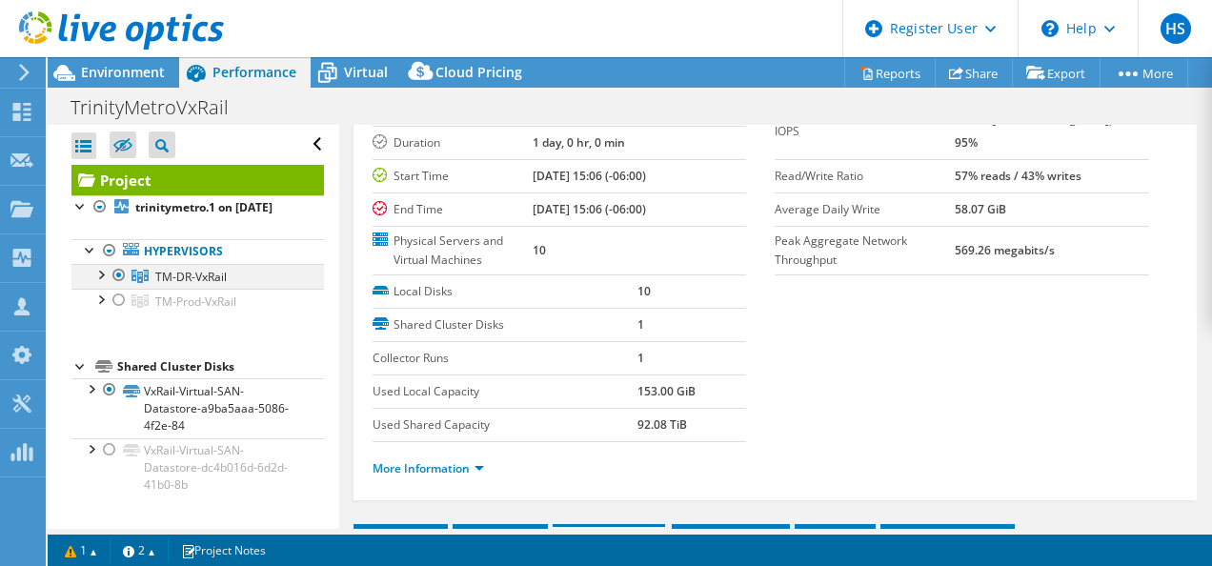
click at [116, 287] on div at bounding box center [119, 275] width 19 height 23
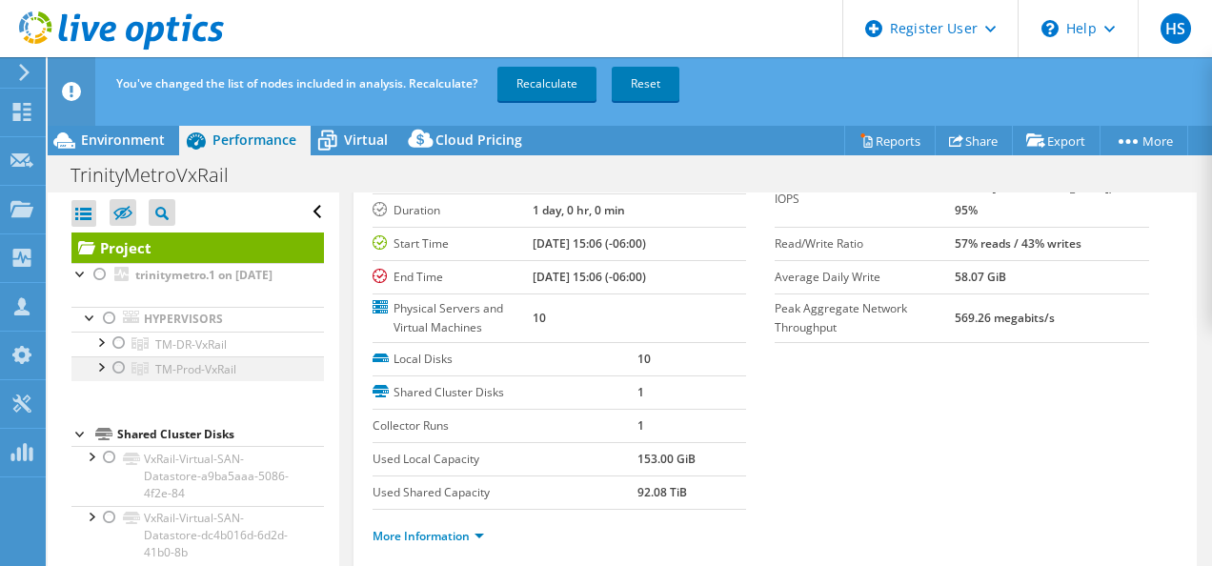
click at [116, 379] on div at bounding box center [119, 367] width 19 height 23
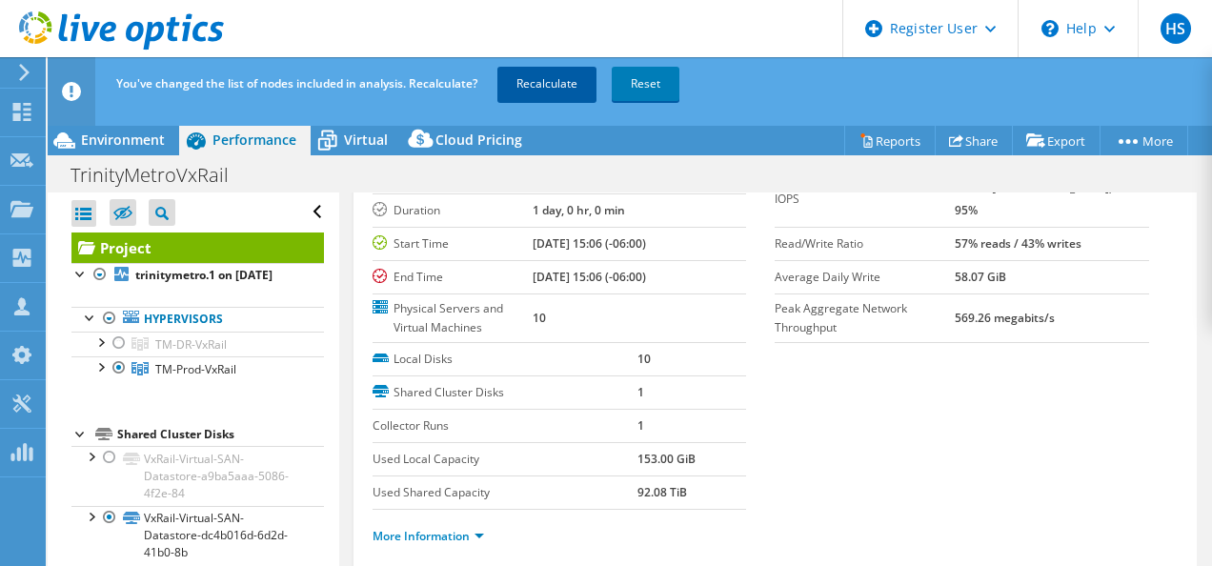
click at [552, 82] on link "Recalculate" at bounding box center [546, 84] width 99 height 34
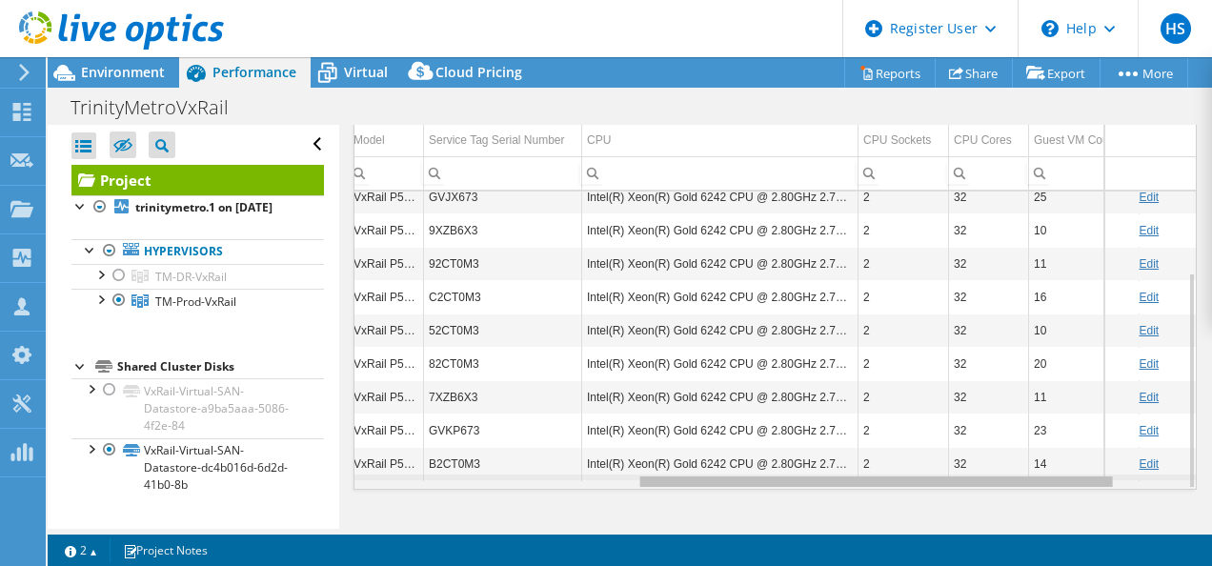
scroll to position [0, 505]
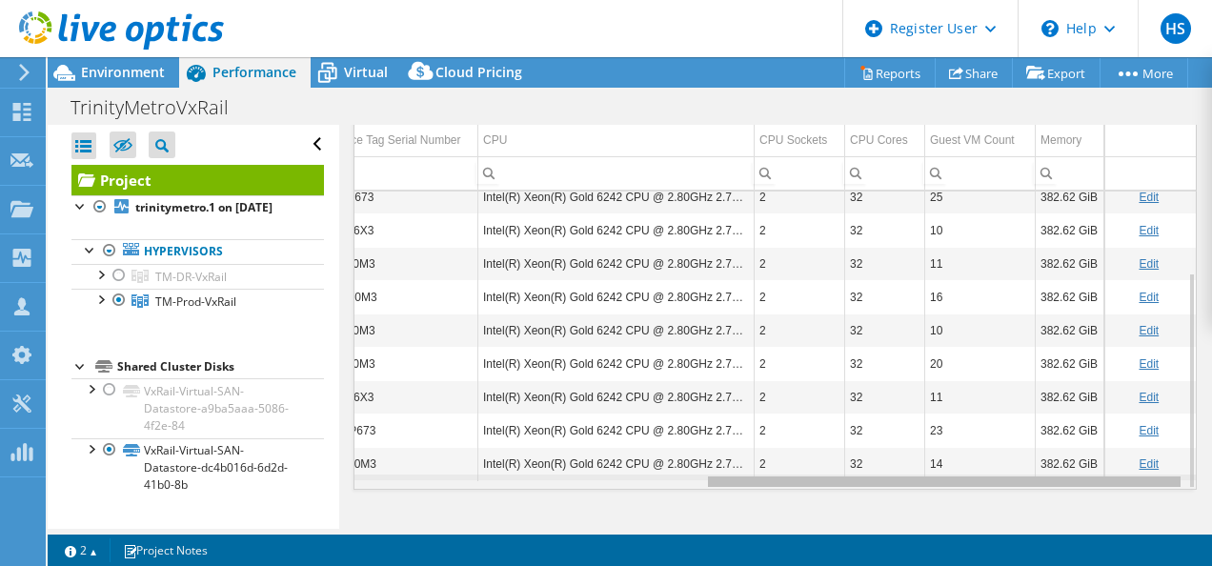
drag, startPoint x: 771, startPoint y: 480, endPoint x: 1171, endPoint y: 531, distance: 403.4
click at [1171, 531] on body "HS Dell User Harsh Shukla Harsh.Shukla2@Dell.com Dell My Profile Log Out \n Hel…" at bounding box center [606, 283] width 1212 height 566
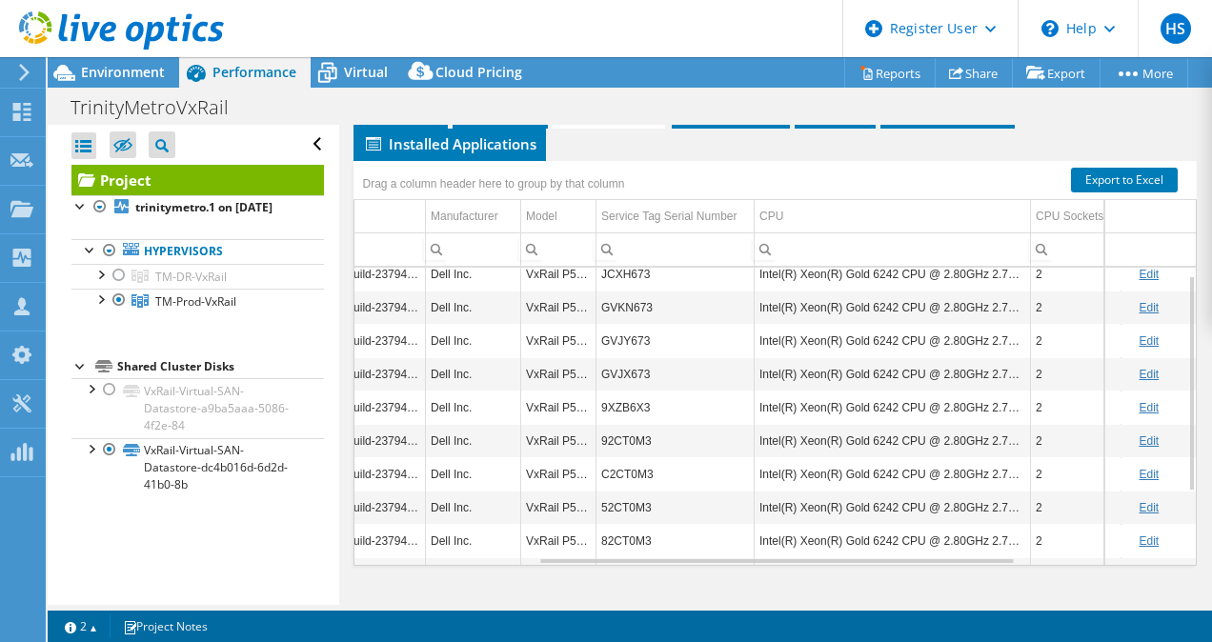
scroll to position [0, 320]
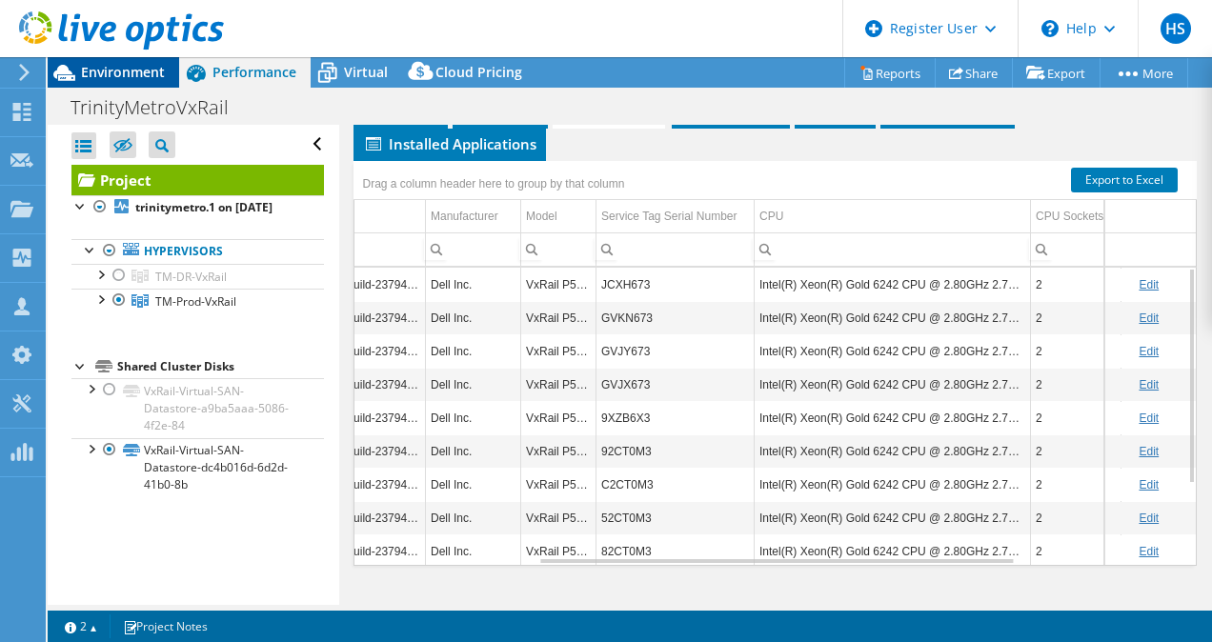
click at [122, 72] on span "Environment" at bounding box center [123, 72] width 84 height 18
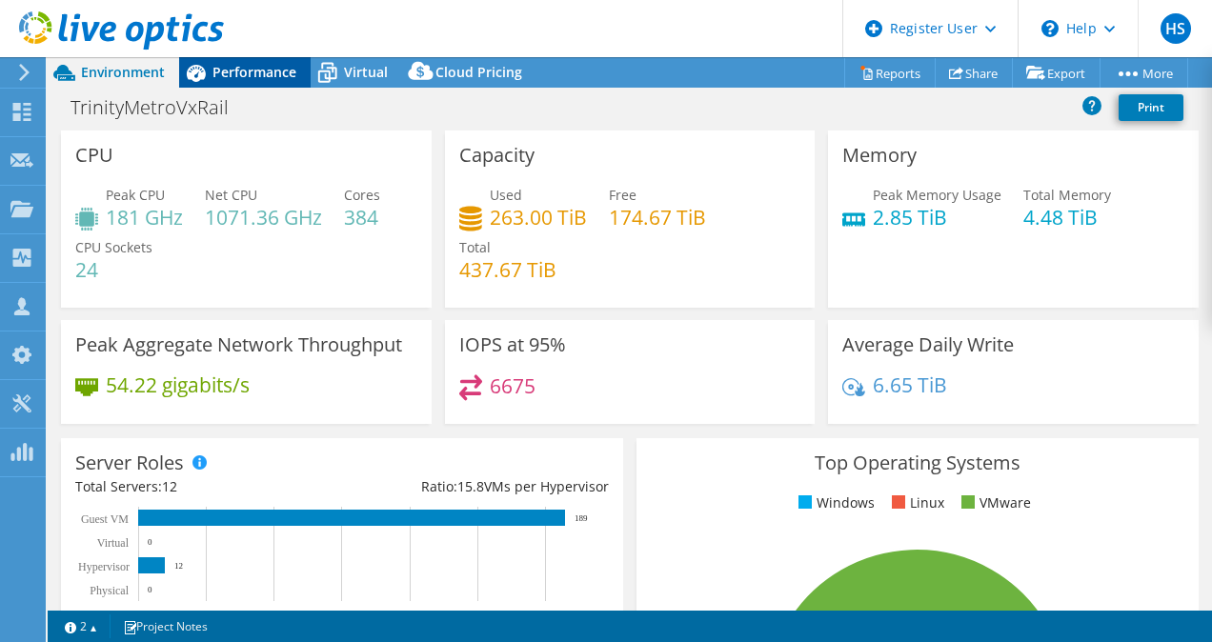
click at [264, 69] on span "Performance" at bounding box center [255, 72] width 84 height 18
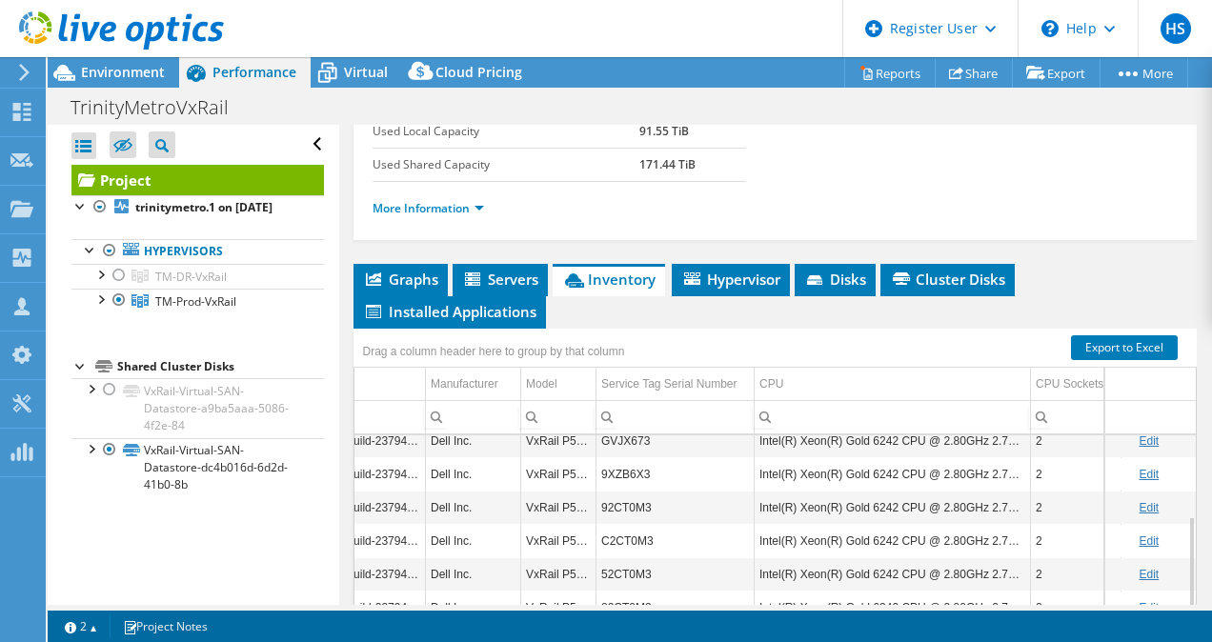
scroll to position [406, 0]
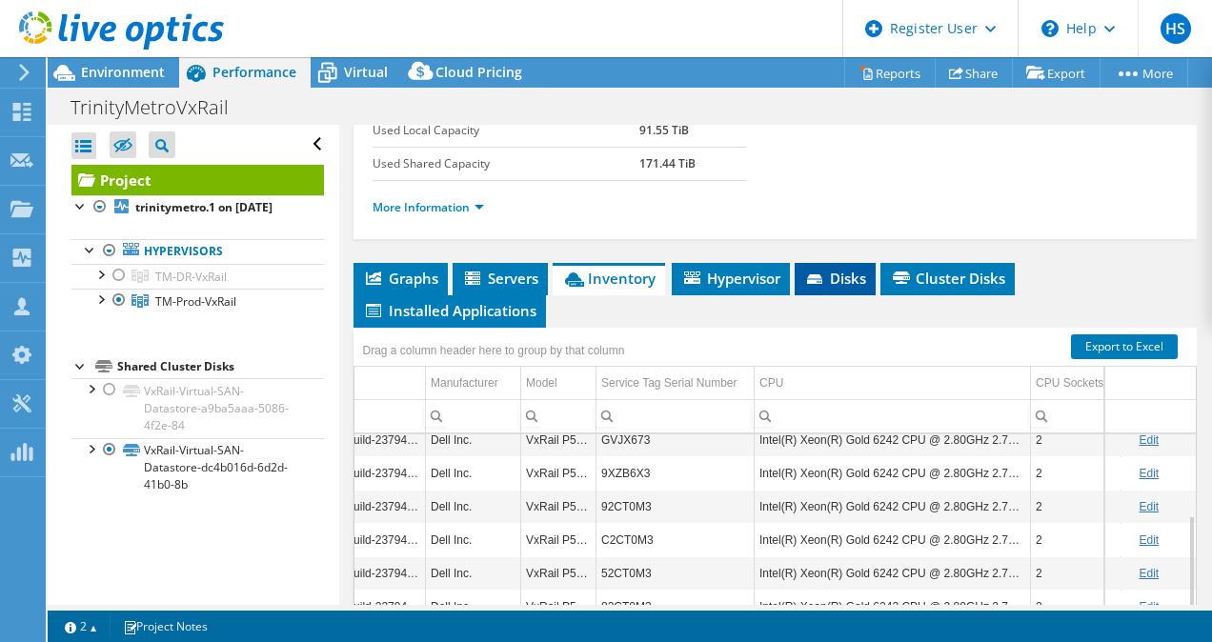
click at [837, 266] on li "Disks" at bounding box center [835, 279] width 81 height 32
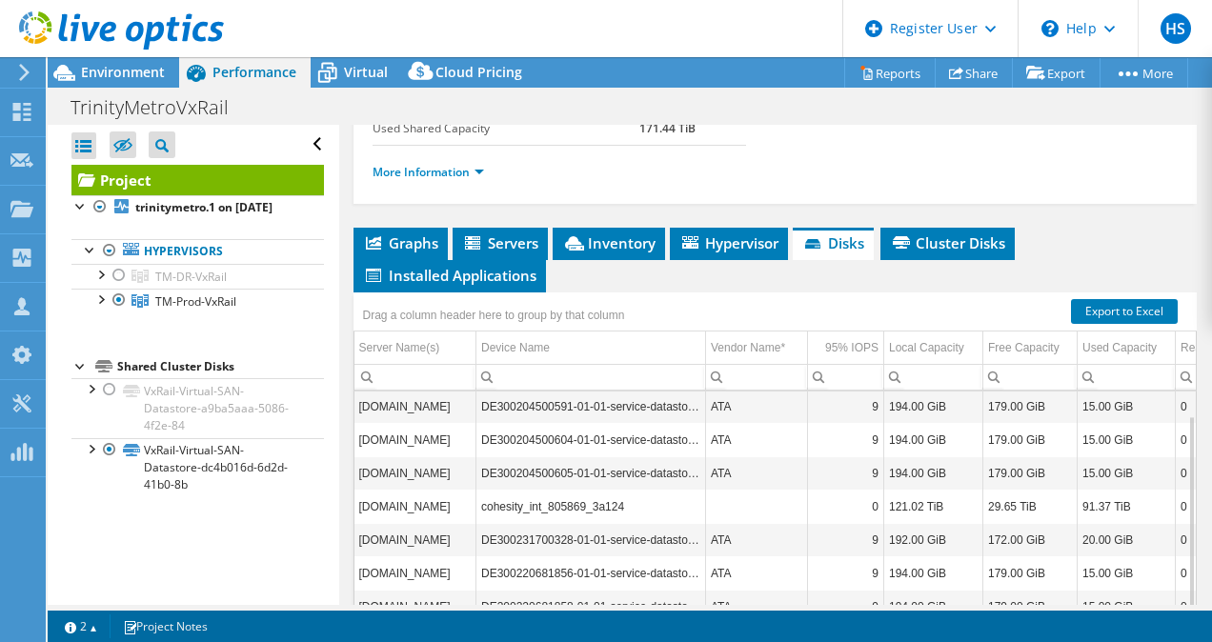
scroll to position [40, 0]
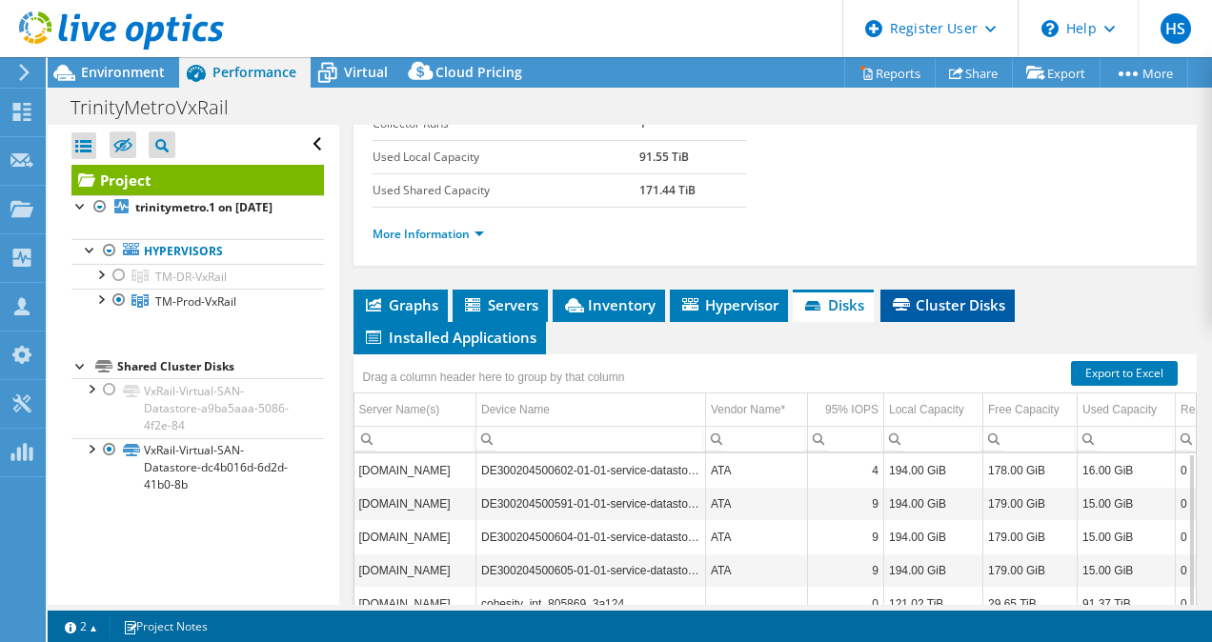
click at [918, 314] on li "Cluster Disks" at bounding box center [948, 306] width 134 height 32
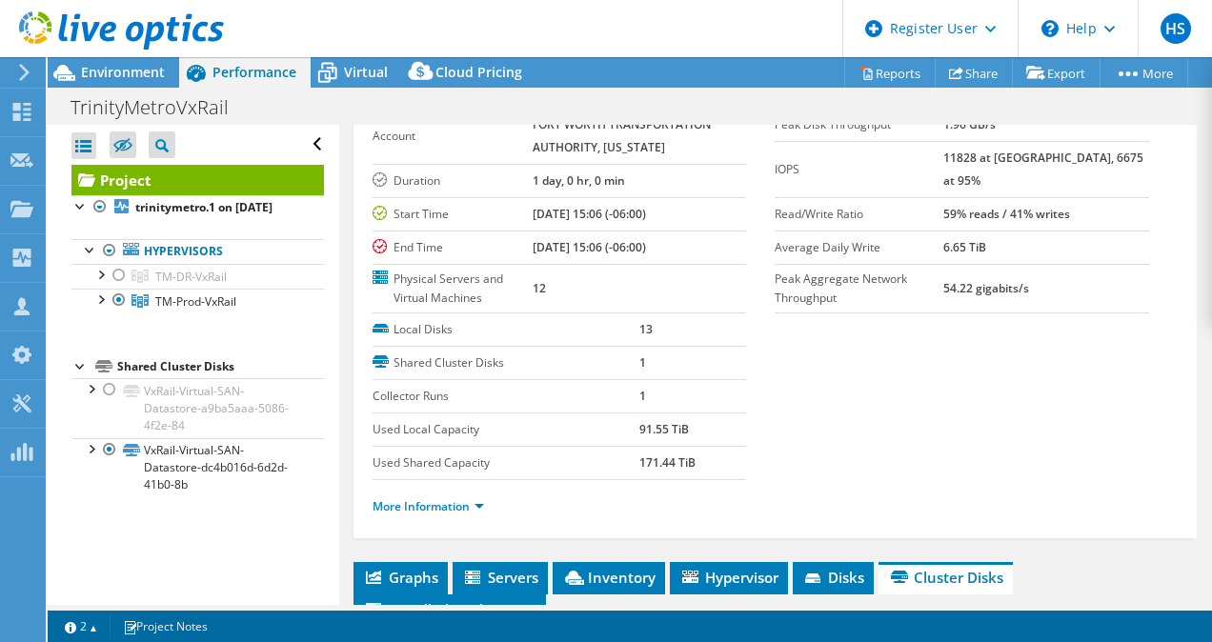
scroll to position [0, 0]
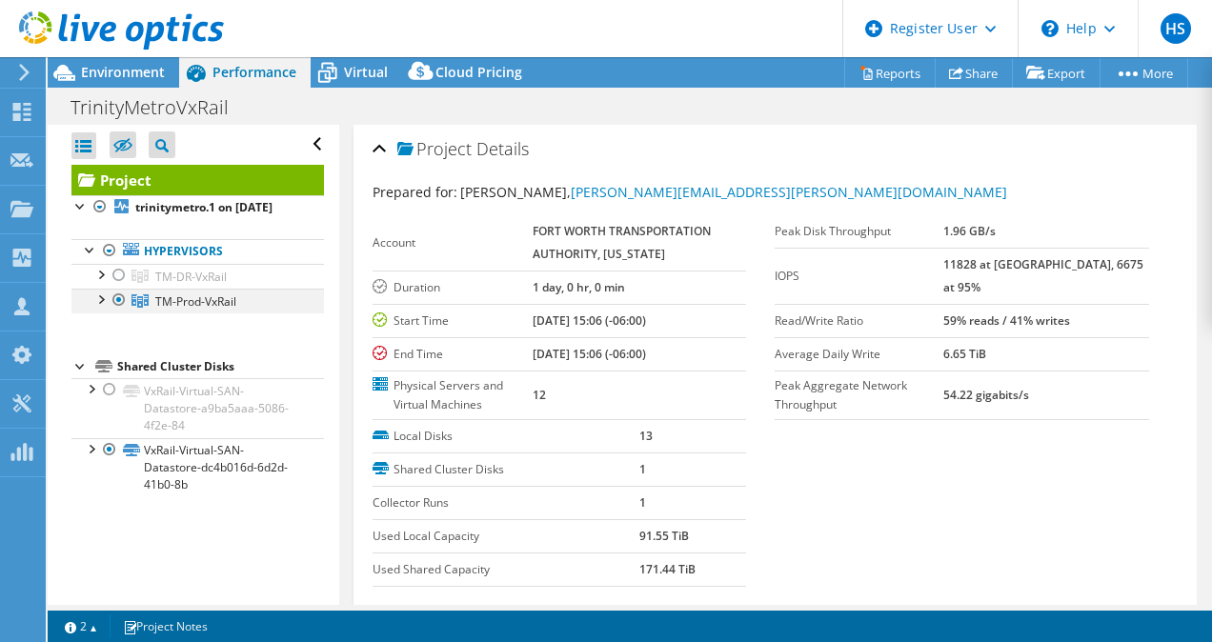
click at [105, 308] on div at bounding box center [100, 298] width 19 height 19
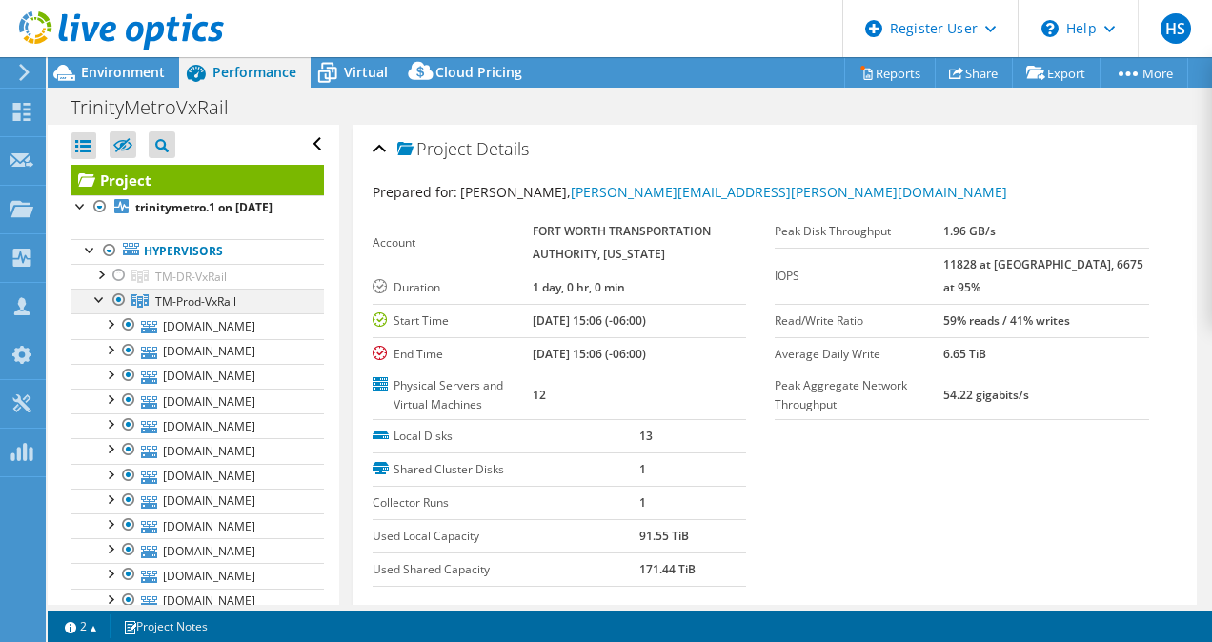
scroll to position [1, 0]
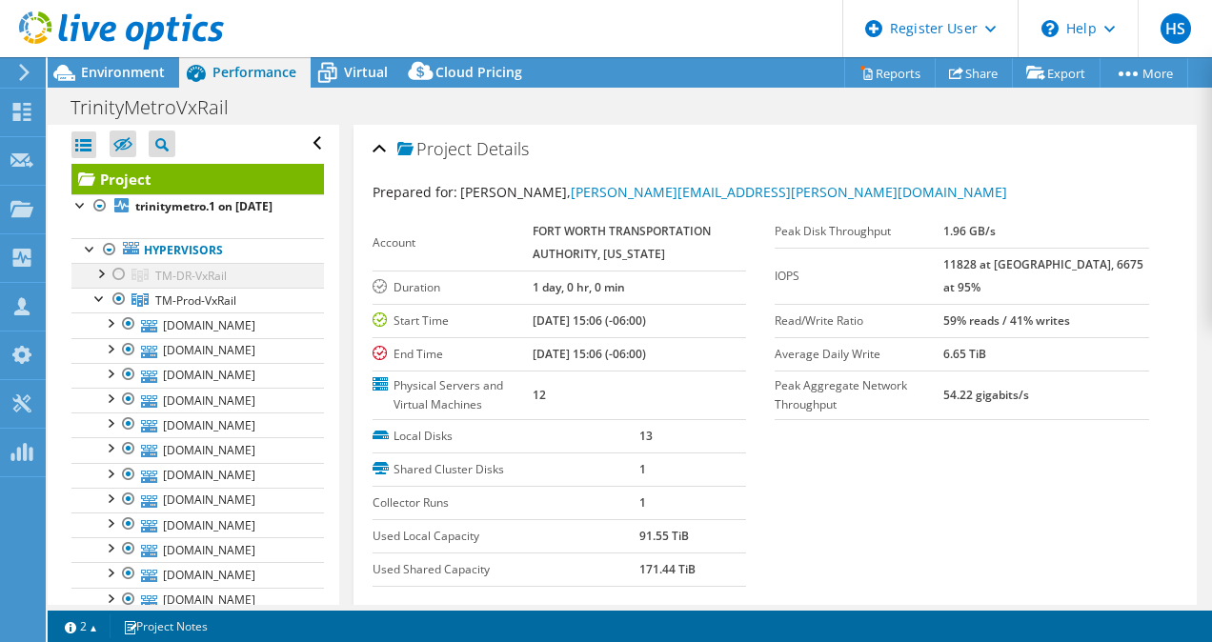
click at [118, 286] on div at bounding box center [119, 274] width 19 height 23
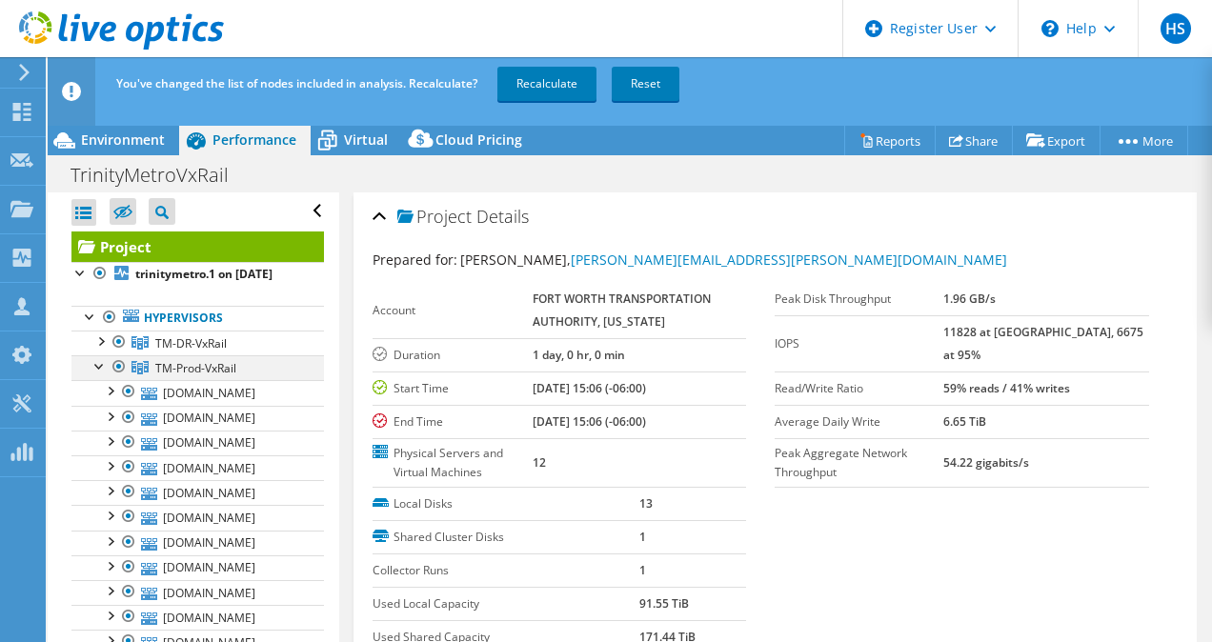
click at [121, 377] on div at bounding box center [119, 366] width 19 height 23
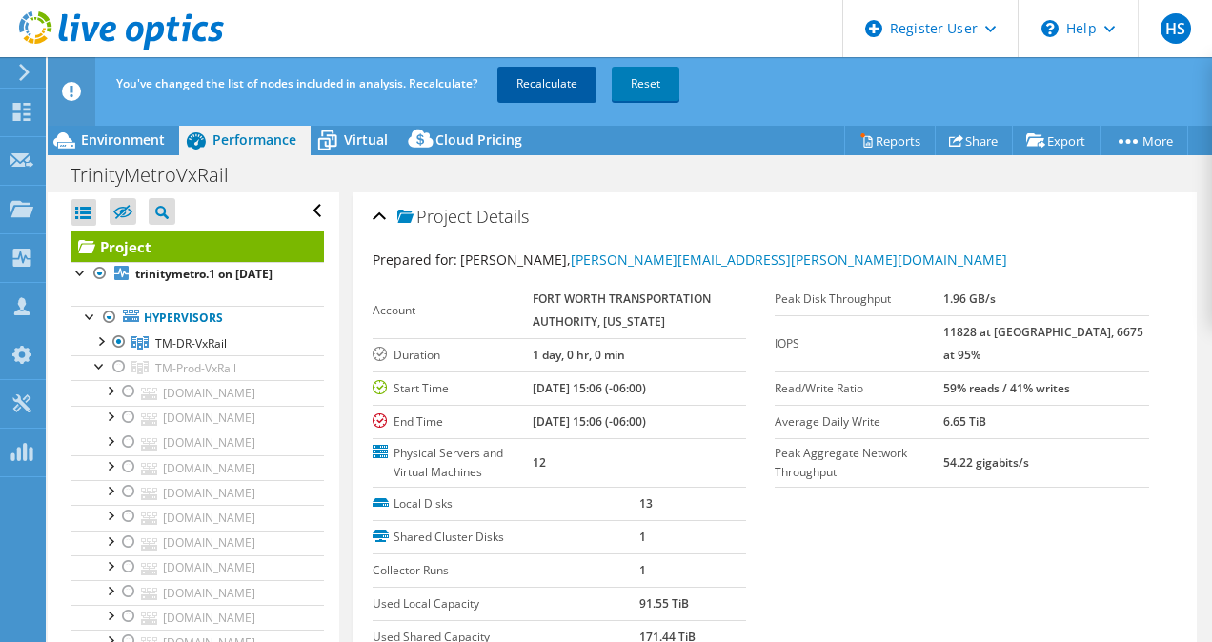
click at [529, 94] on link "Recalculate" at bounding box center [546, 84] width 99 height 34
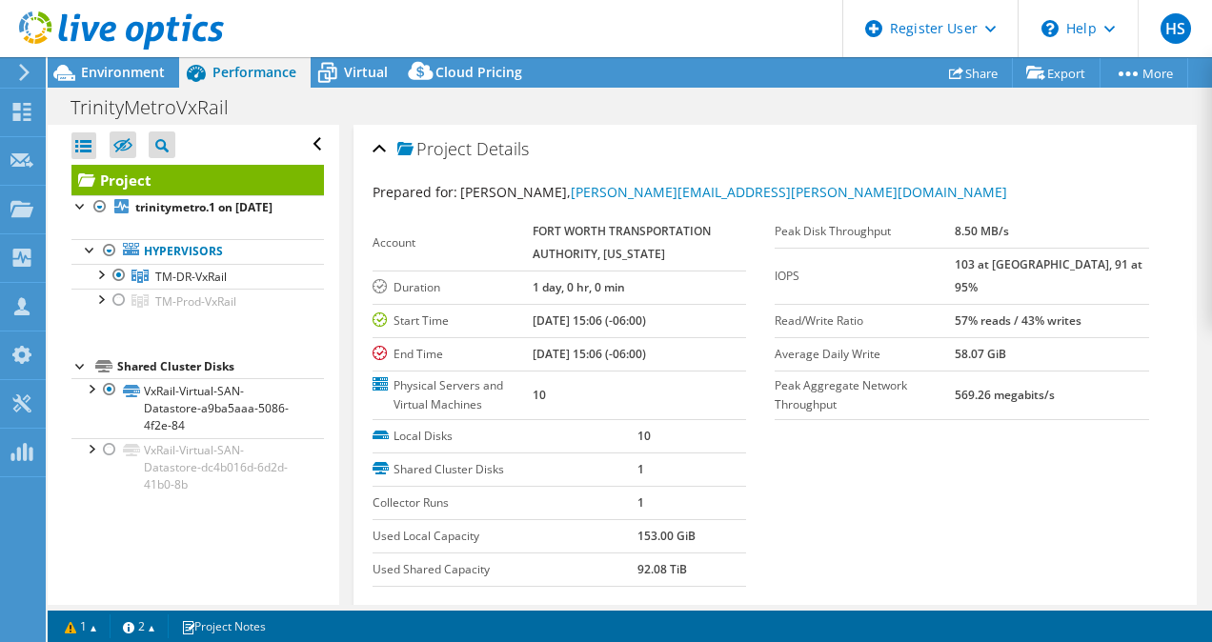
scroll to position [0, 0]
click at [102, 283] on div at bounding box center [100, 273] width 19 height 19
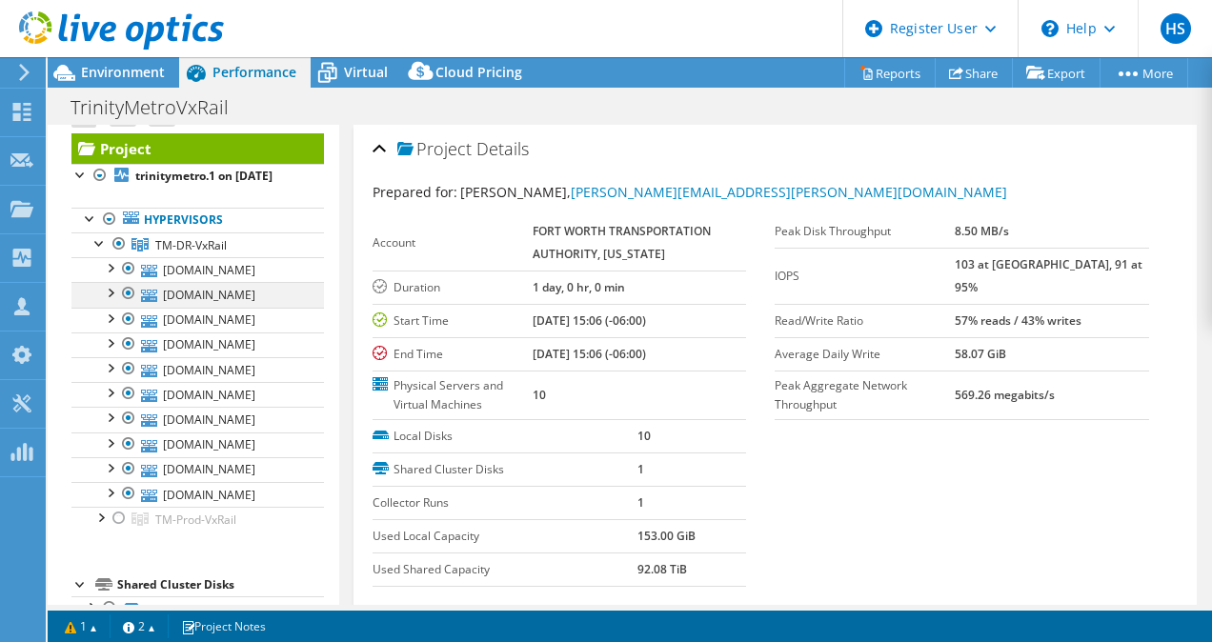
scroll to position [31, 0]
click at [121, 78] on span "Environment" at bounding box center [123, 72] width 84 height 18
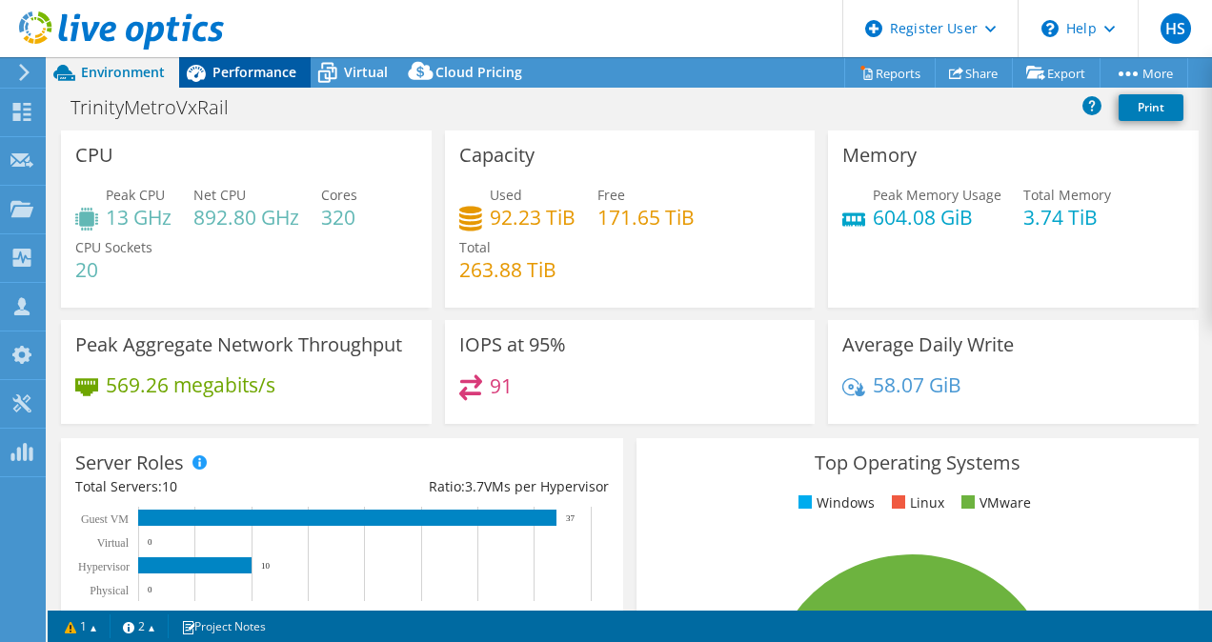
click at [224, 65] on span "Performance" at bounding box center [255, 72] width 84 height 18
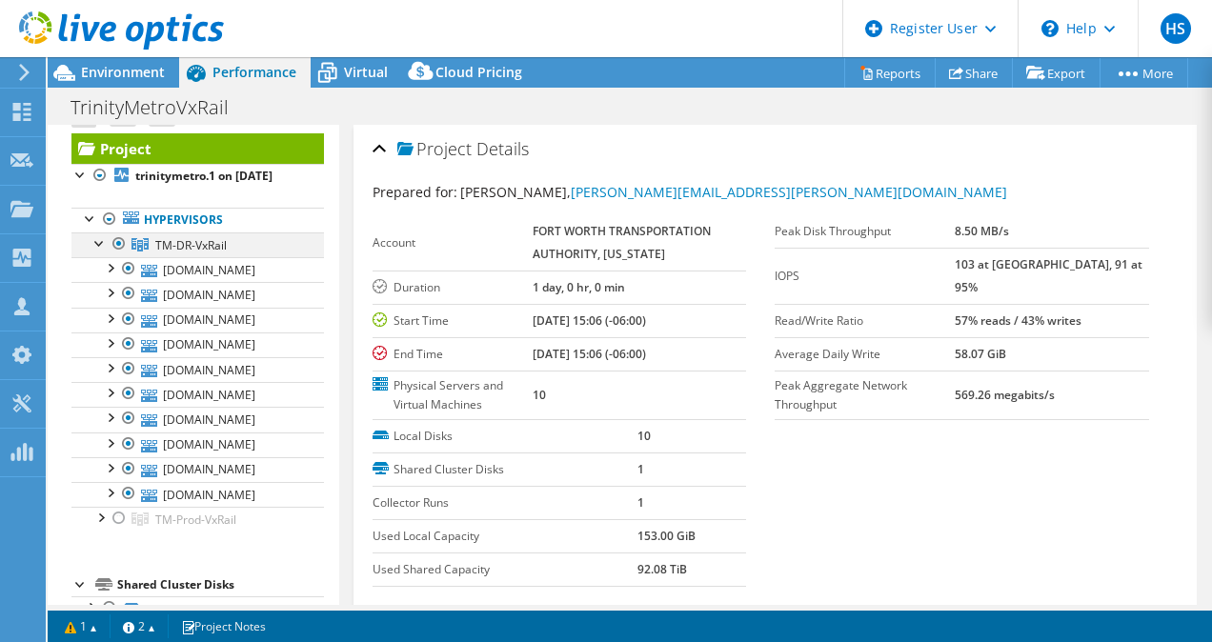
click at [108, 252] on div at bounding box center [100, 242] width 19 height 19
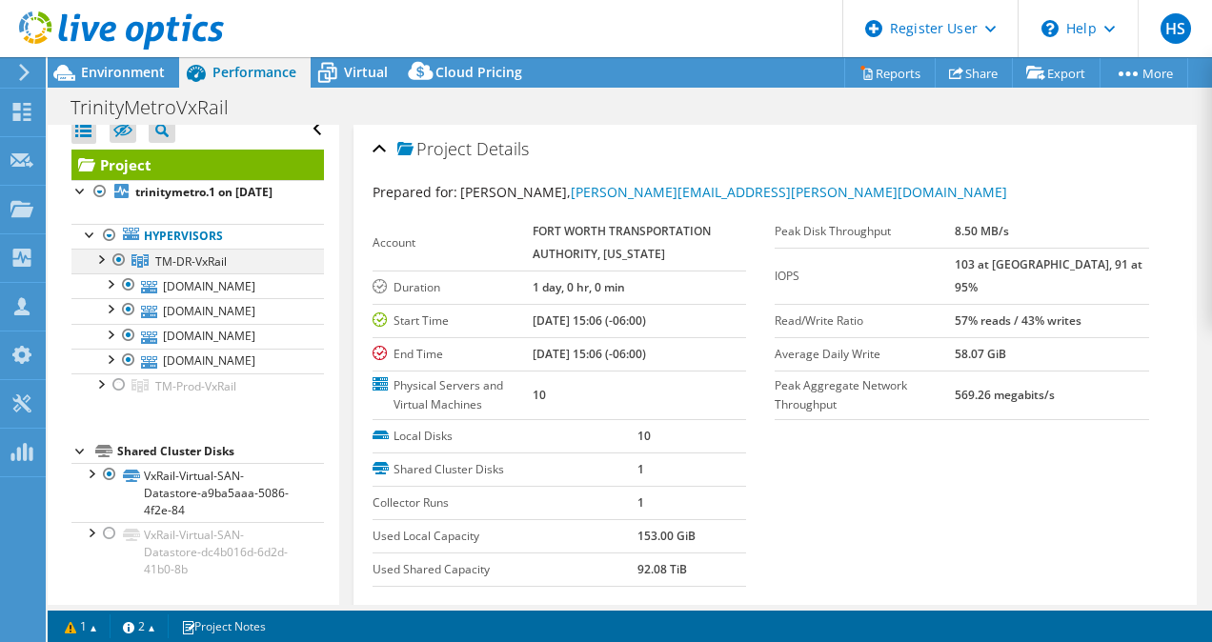
scroll to position [0, 0]
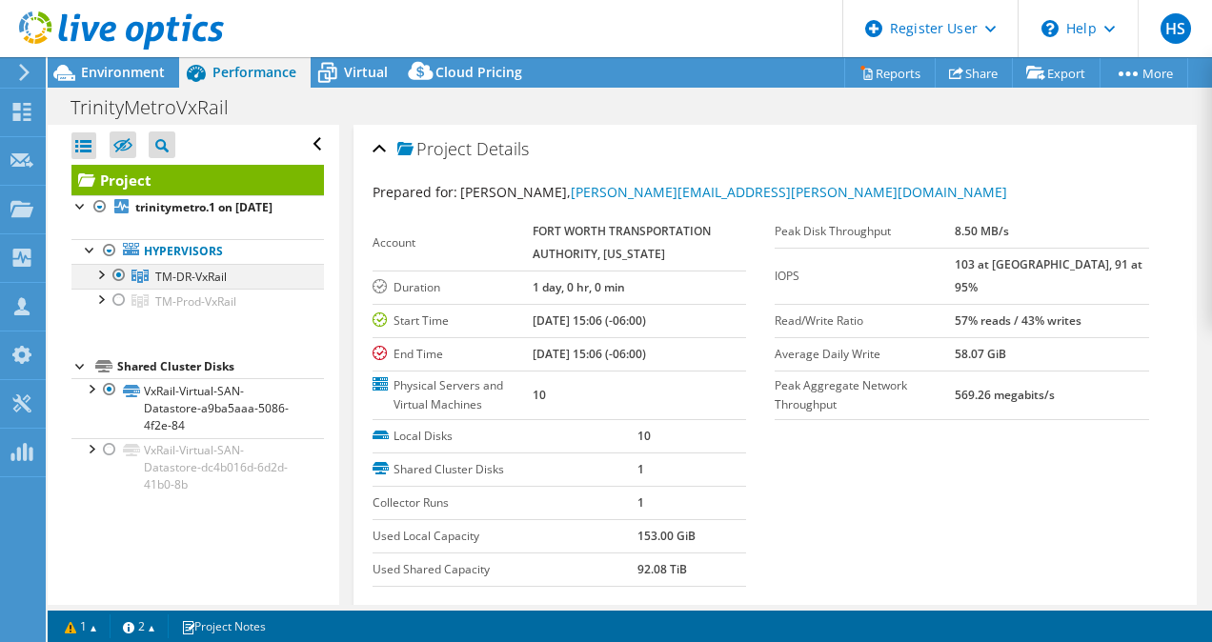
click at [118, 287] on div at bounding box center [119, 275] width 19 height 23
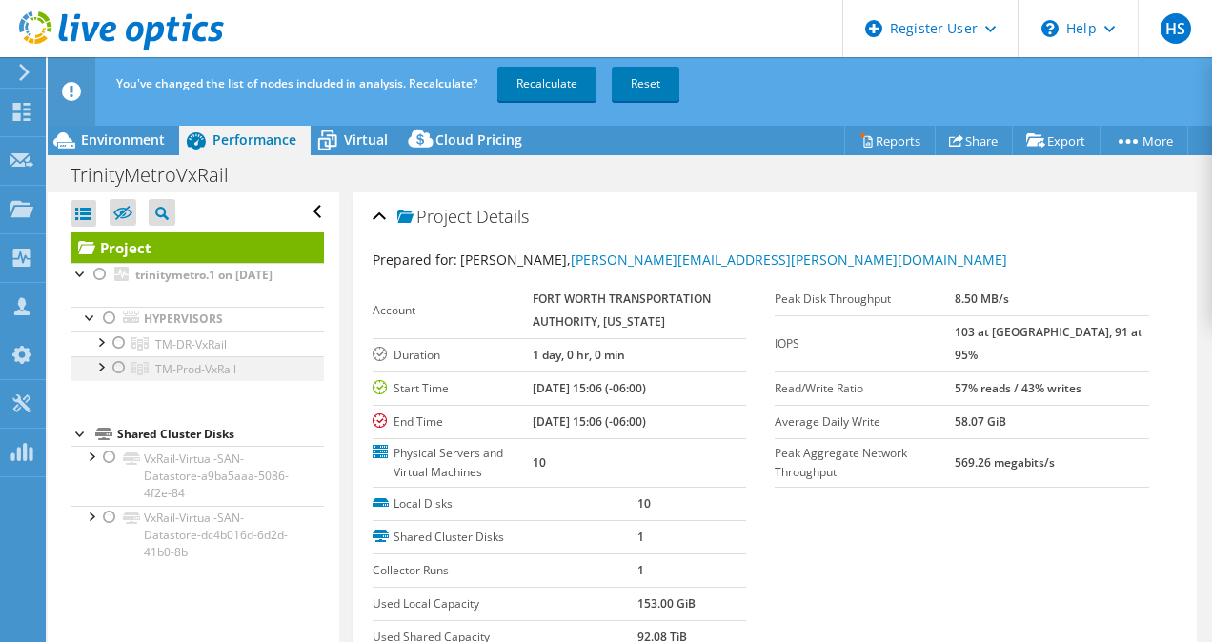
click at [122, 379] on div at bounding box center [119, 367] width 19 height 23
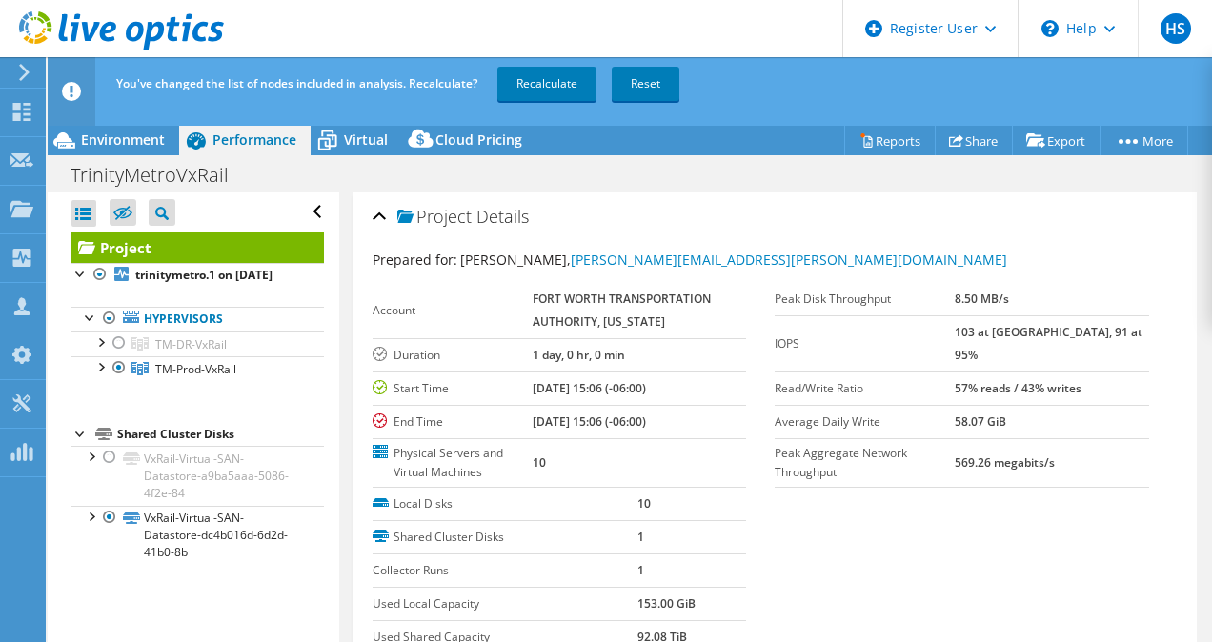
click at [538, 101] on div "You've changed the list of nodes included in analysis. Recalculate? Recalculate…" at bounding box center [664, 83] width 1107 height 53
click at [539, 99] on link "Recalculate" at bounding box center [546, 84] width 99 height 34
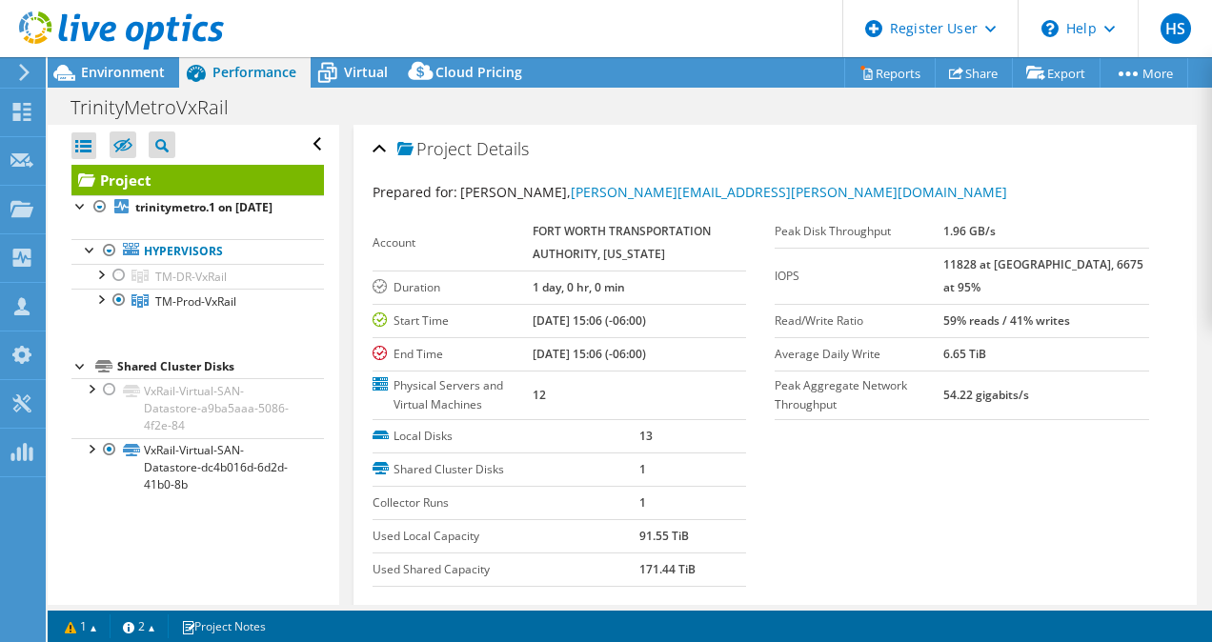
select select "USD"
click at [145, 82] on div "Environment" at bounding box center [114, 72] width 132 height 30
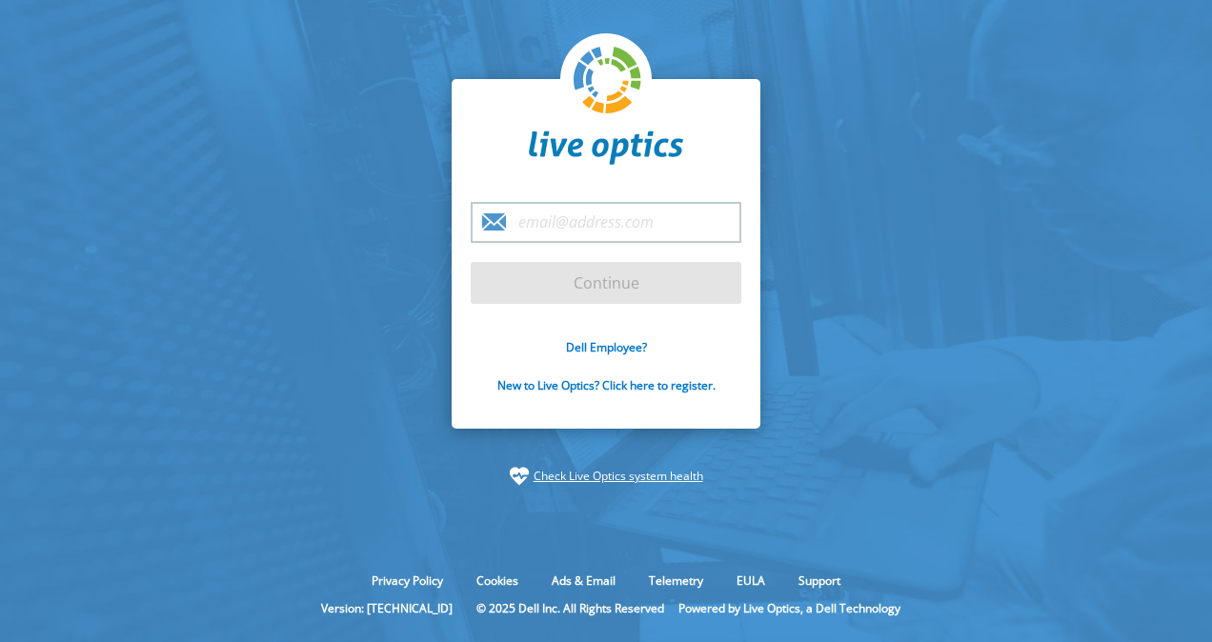
click at [665, 221] on input "email" at bounding box center [606, 222] width 271 height 41
type input "harsh.shukla2@dell.com"
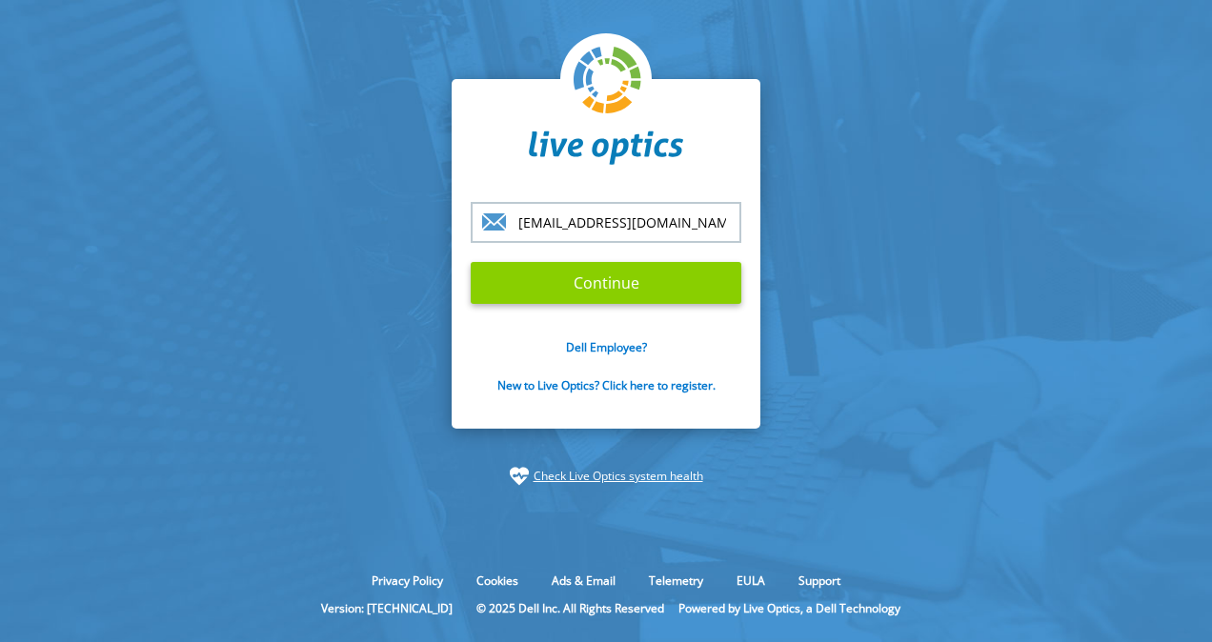
click at [654, 286] on input "Continue" at bounding box center [606, 283] width 271 height 42
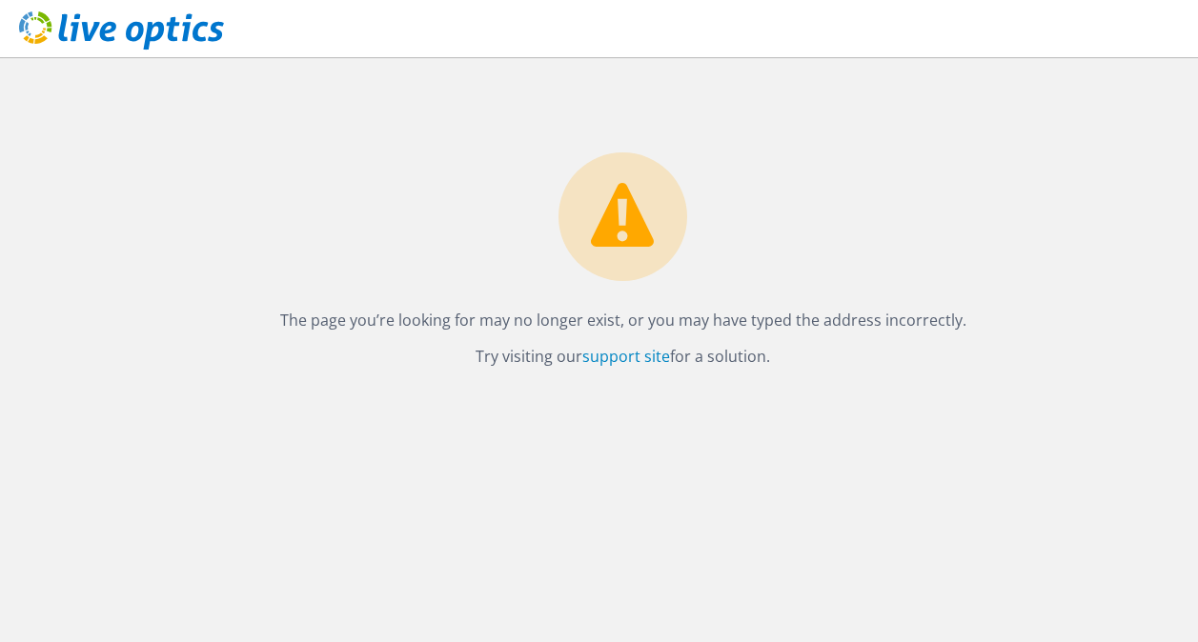
click at [110, 35] on icon at bounding box center [121, 30] width 205 height 39
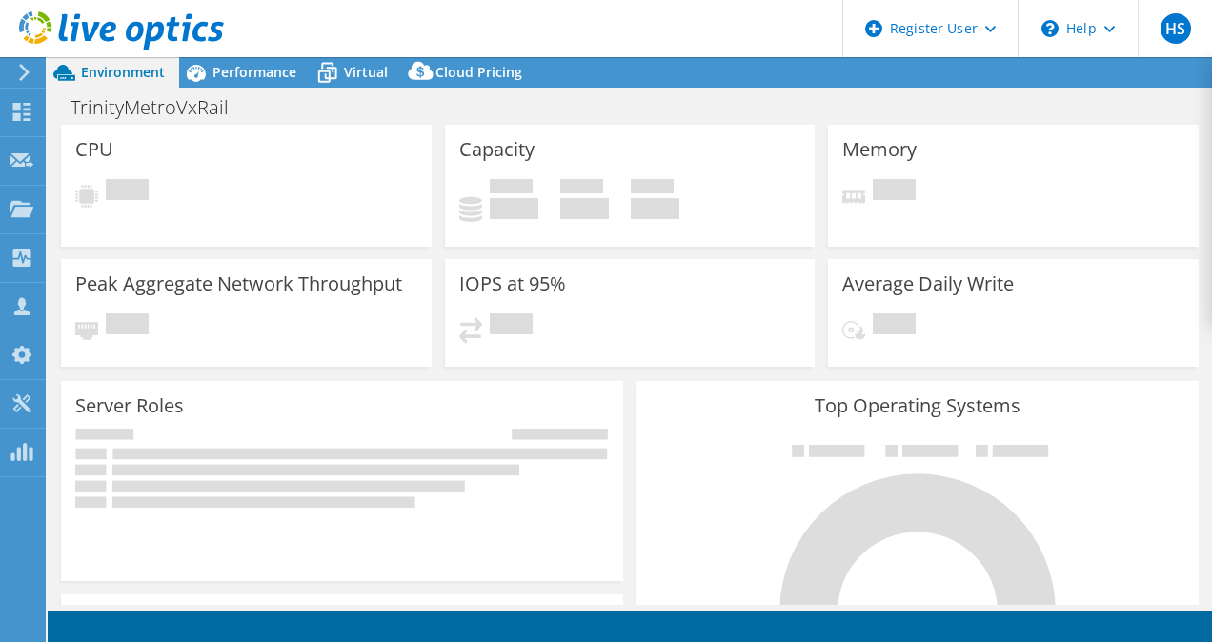
select select "USD"
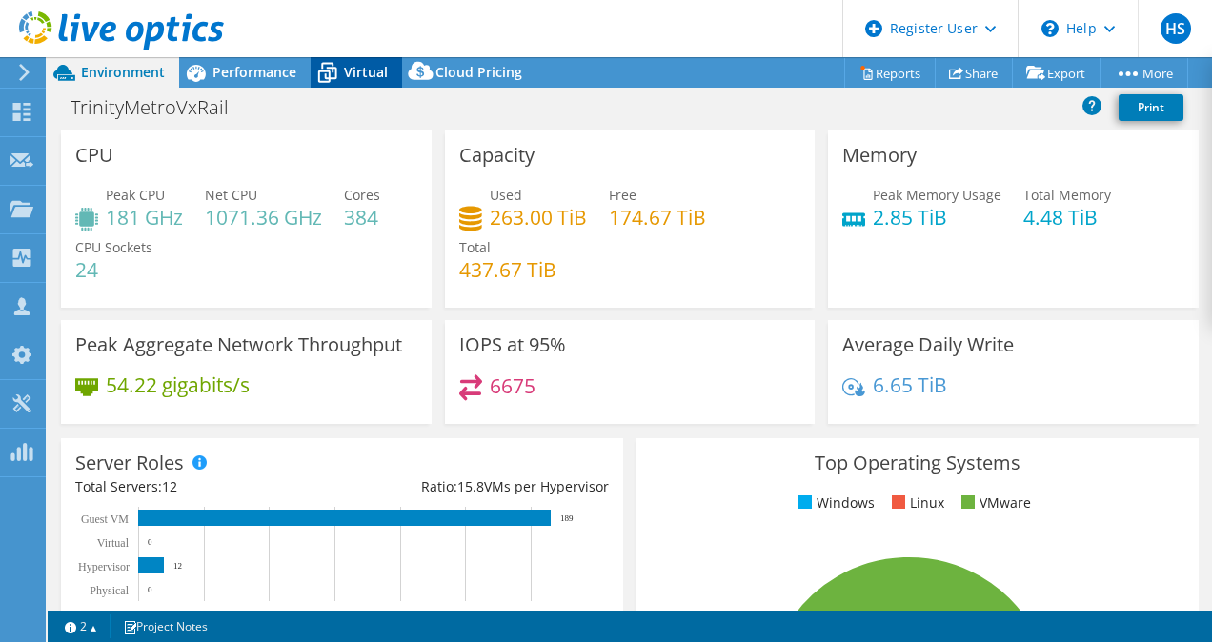
click at [379, 68] on span "Virtual" at bounding box center [366, 72] width 44 height 18
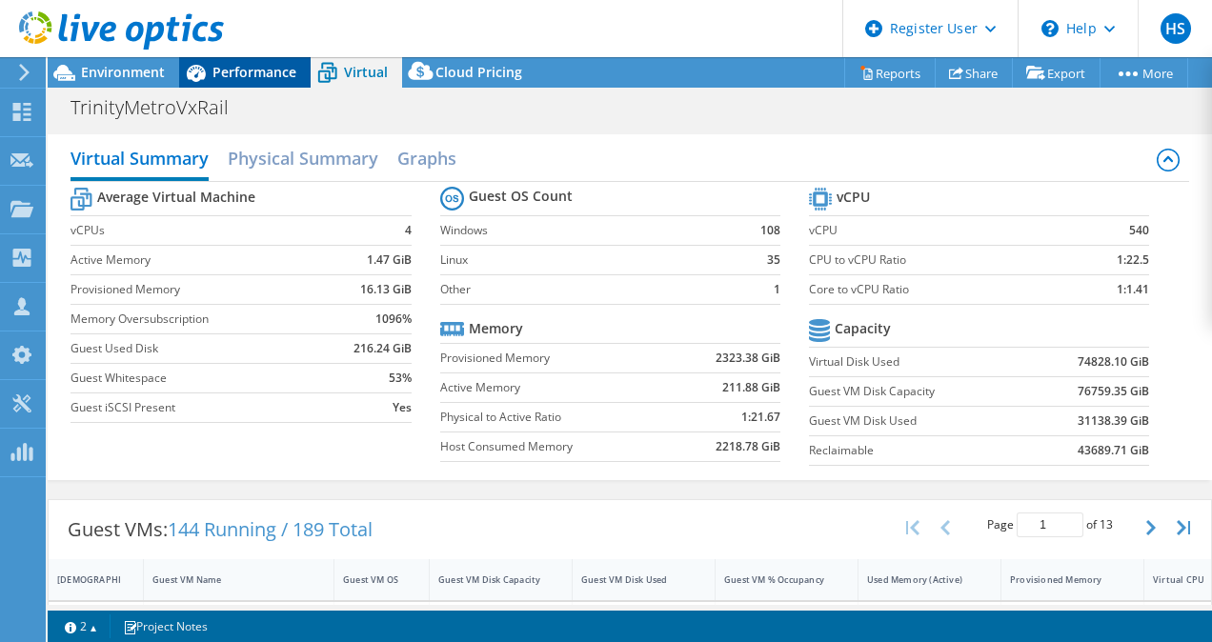
click at [196, 68] on icon at bounding box center [196, 73] width 19 height 17
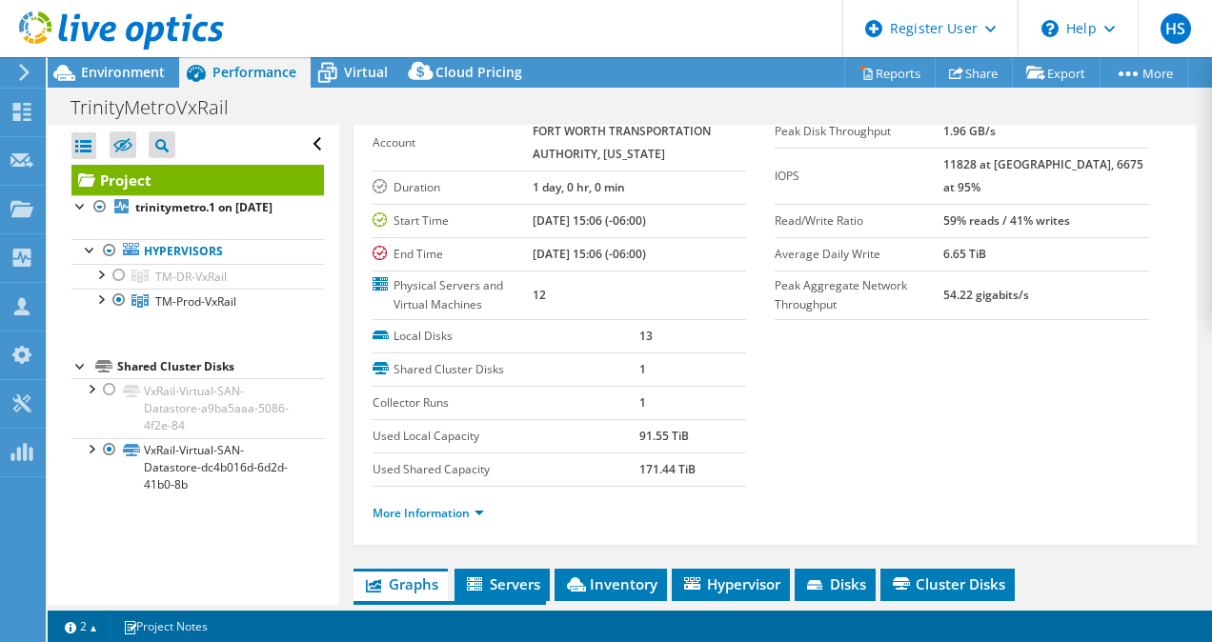
scroll to position [116, 0]
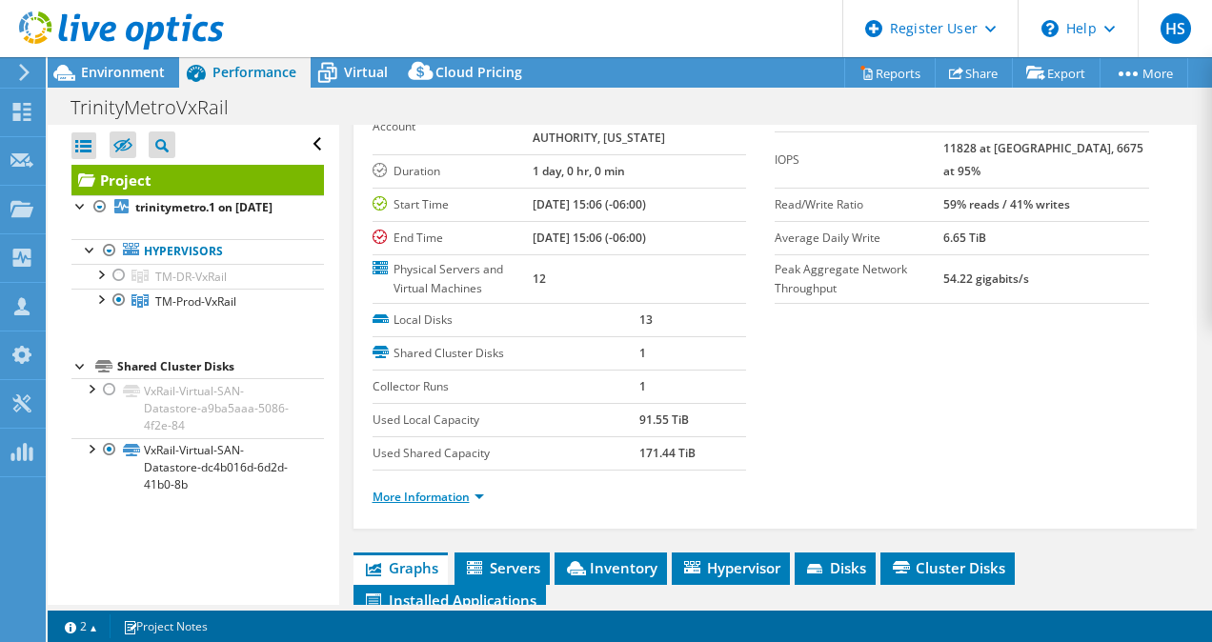
click at [478, 497] on link "More Information" at bounding box center [428, 497] width 111 height 16
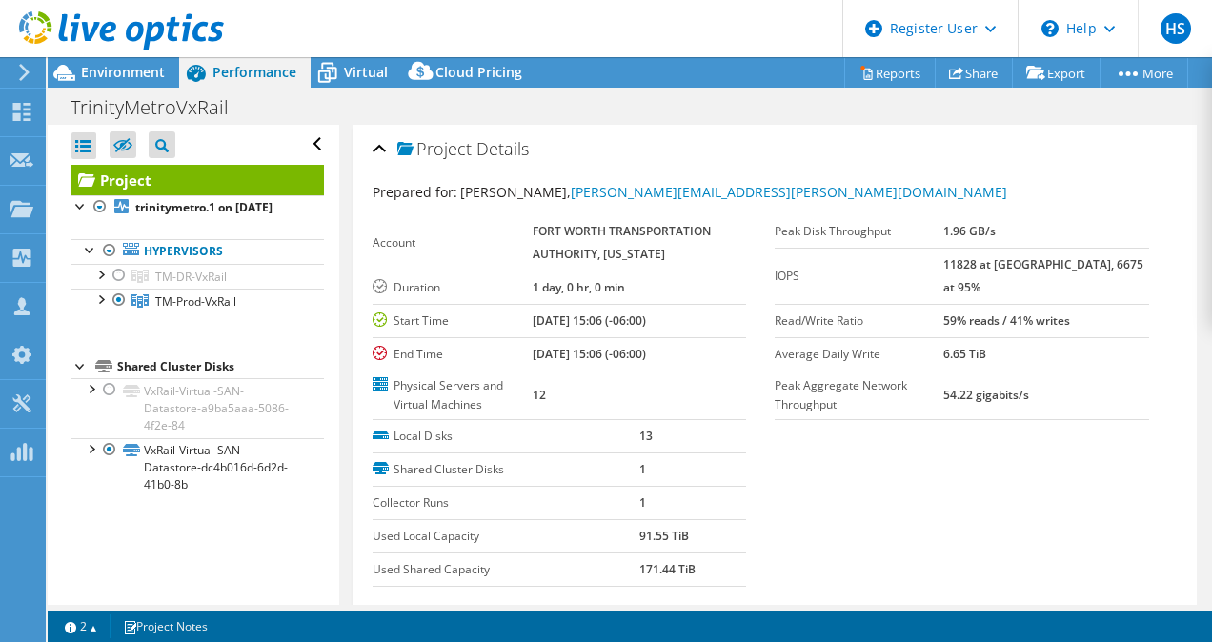
scroll to position [2, 0]
